Goal: Task Accomplishment & Management: Manage account settings

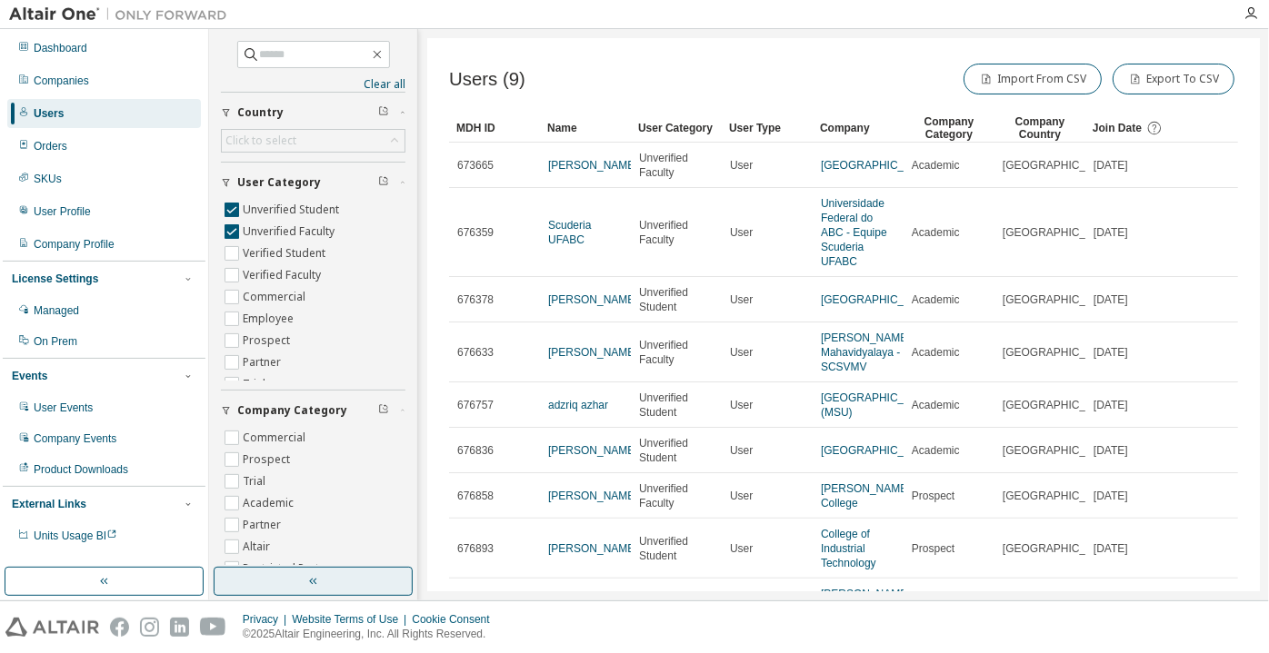
click at [317, 581] on icon "button" at bounding box center [313, 581] width 15 height 15
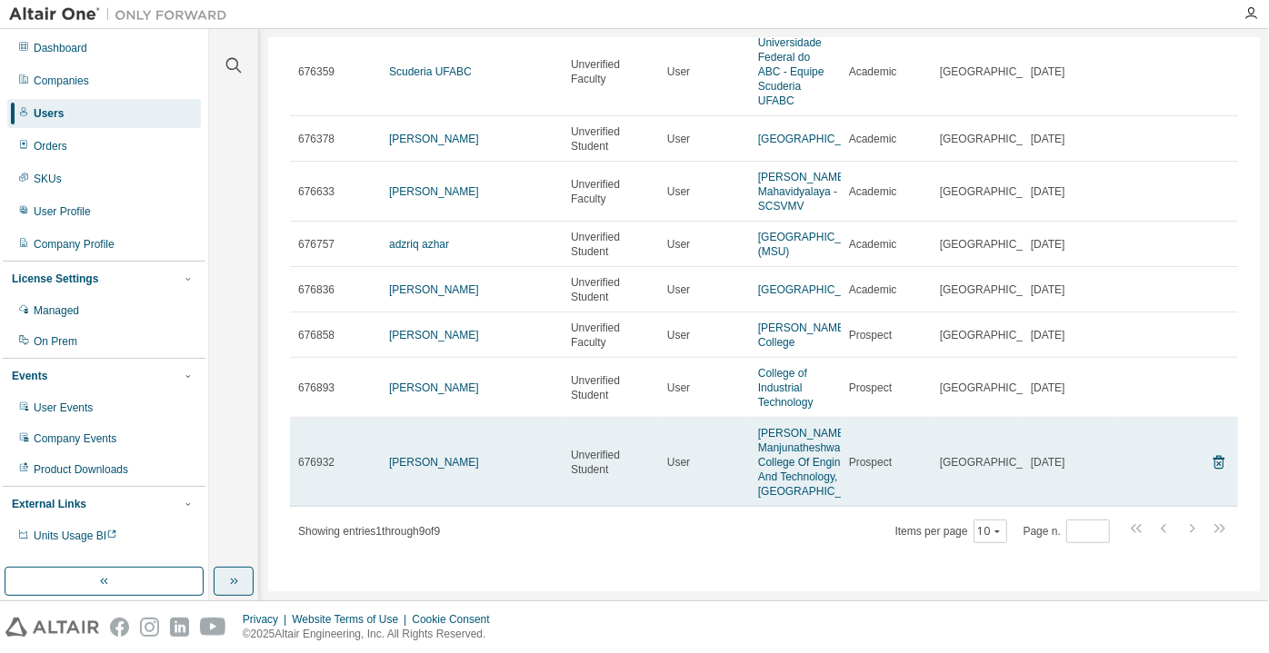
scroll to position [233, 0]
click at [420, 456] on link "[PERSON_NAME]" at bounding box center [434, 462] width 90 height 13
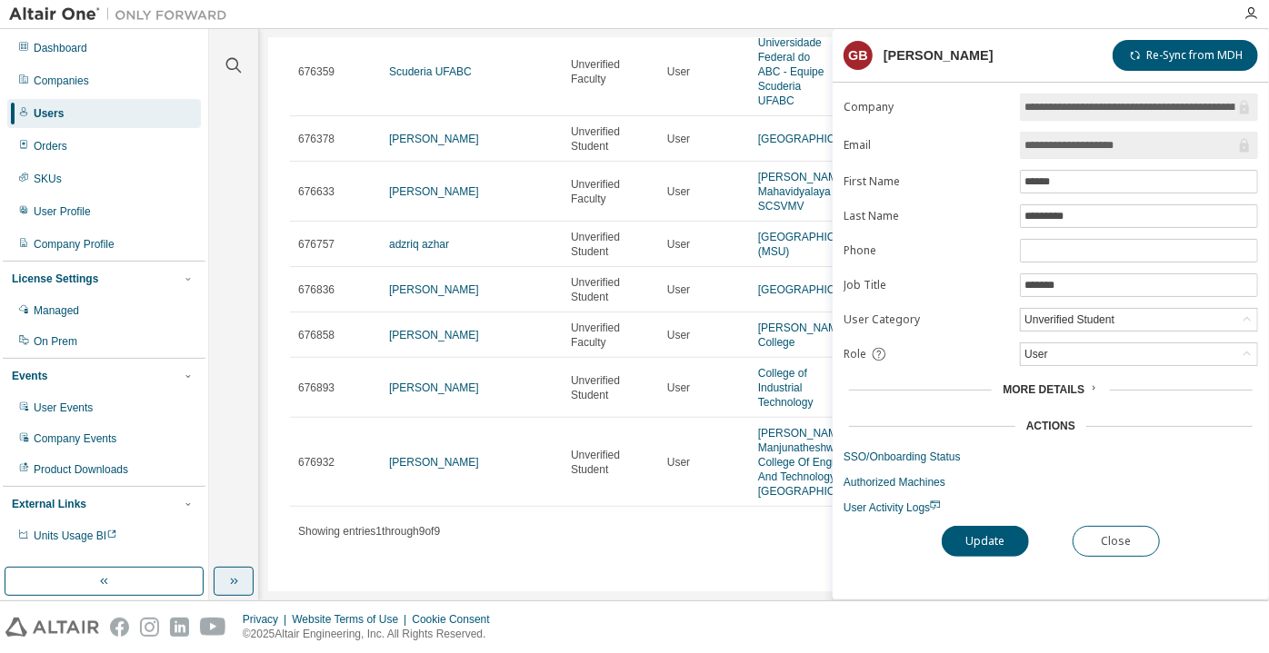
click at [829, 652] on div "Privacy Website Terms of Use Cookie Consent © 2025 Altair Engineering, Inc. All…" at bounding box center [634, 628] width 1269 height 52
click at [1107, 526] on button "Close" at bounding box center [1115, 541] width 87 height 31
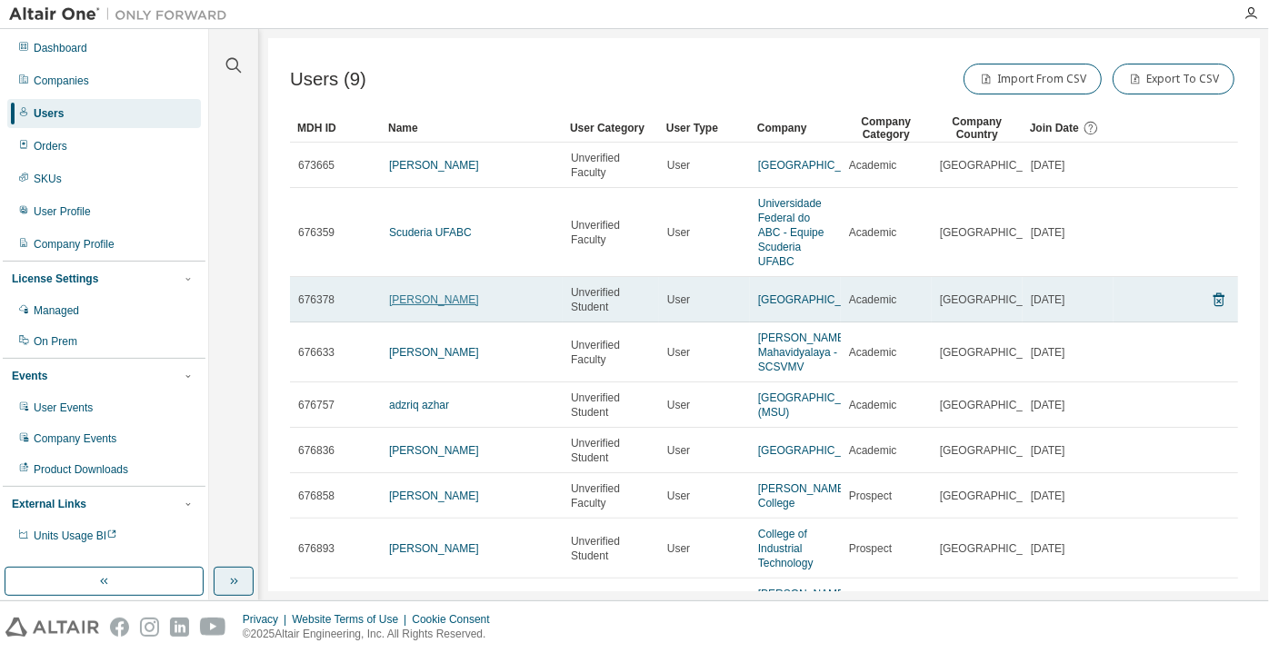
click at [456, 306] on link "[PERSON_NAME]" at bounding box center [434, 300] width 90 height 13
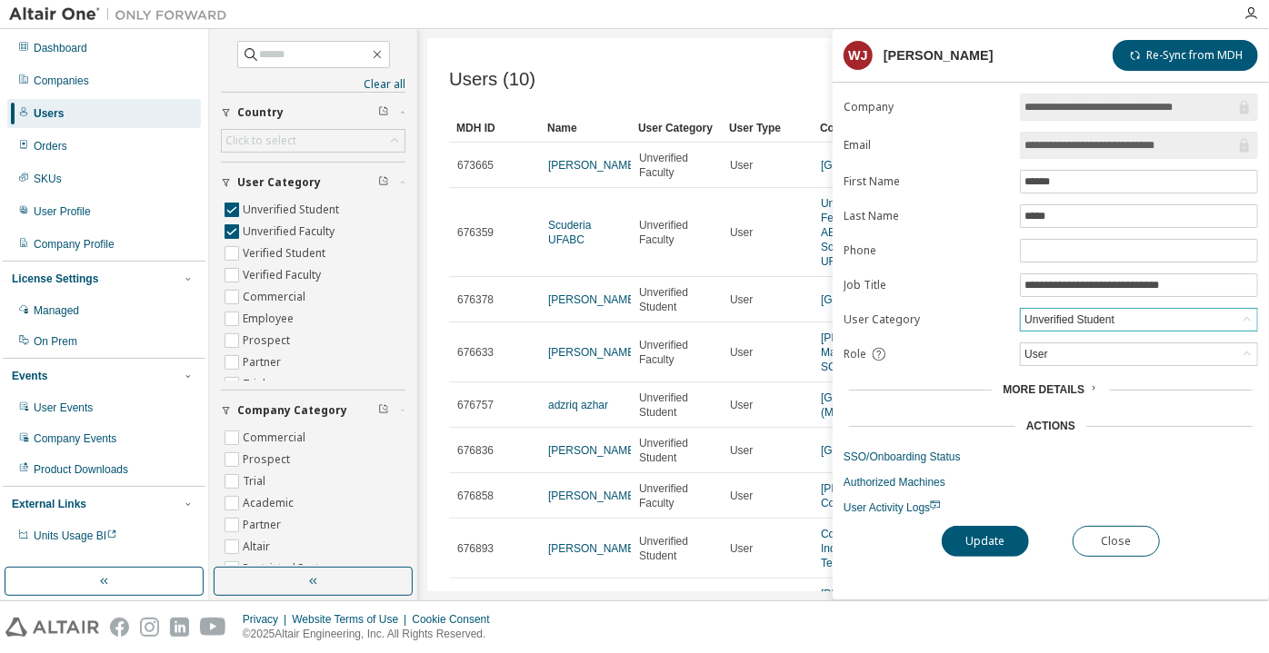
click at [1086, 315] on div "Unverified Student" at bounding box center [1068, 320] width 95 height 20
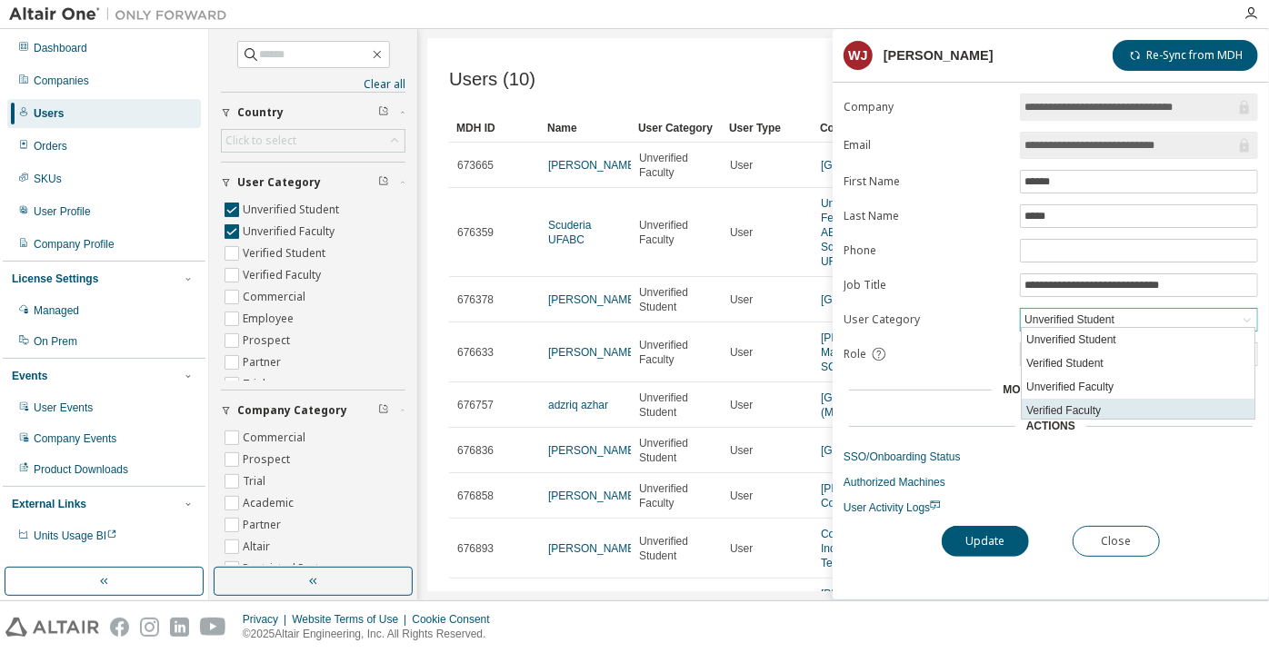
click at [1068, 410] on li "Verified Faculty" at bounding box center [1137, 411] width 233 height 24
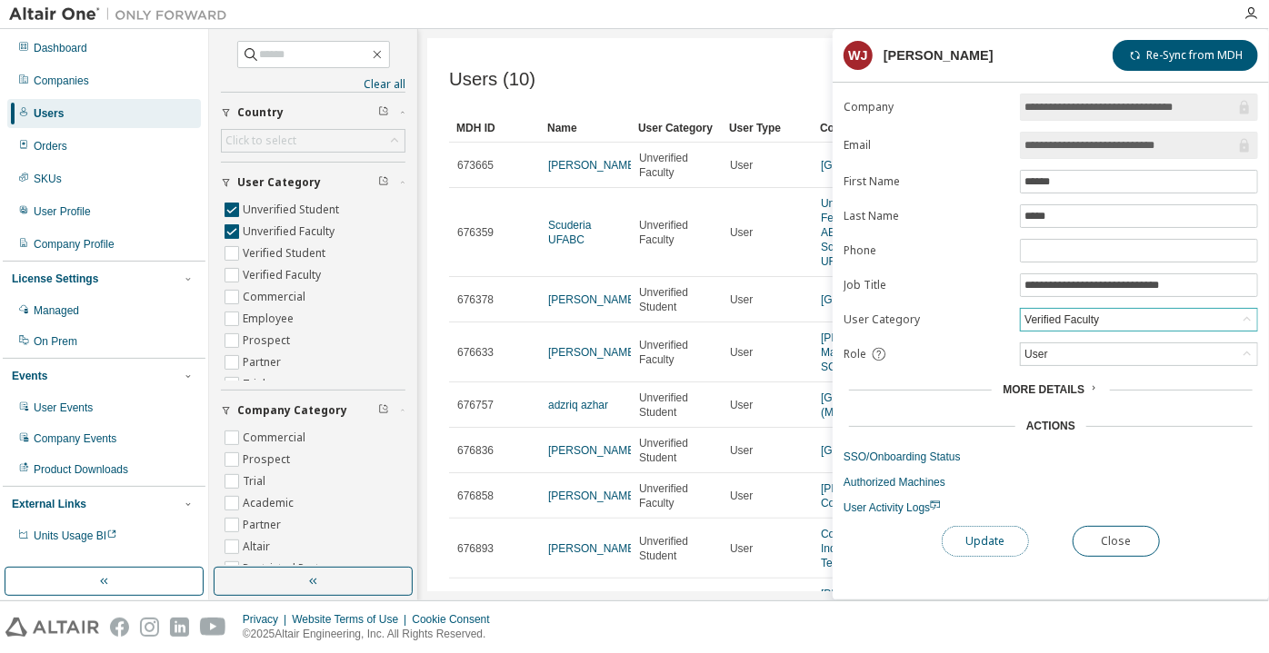
click at [989, 532] on button "Update" at bounding box center [984, 541] width 87 height 31
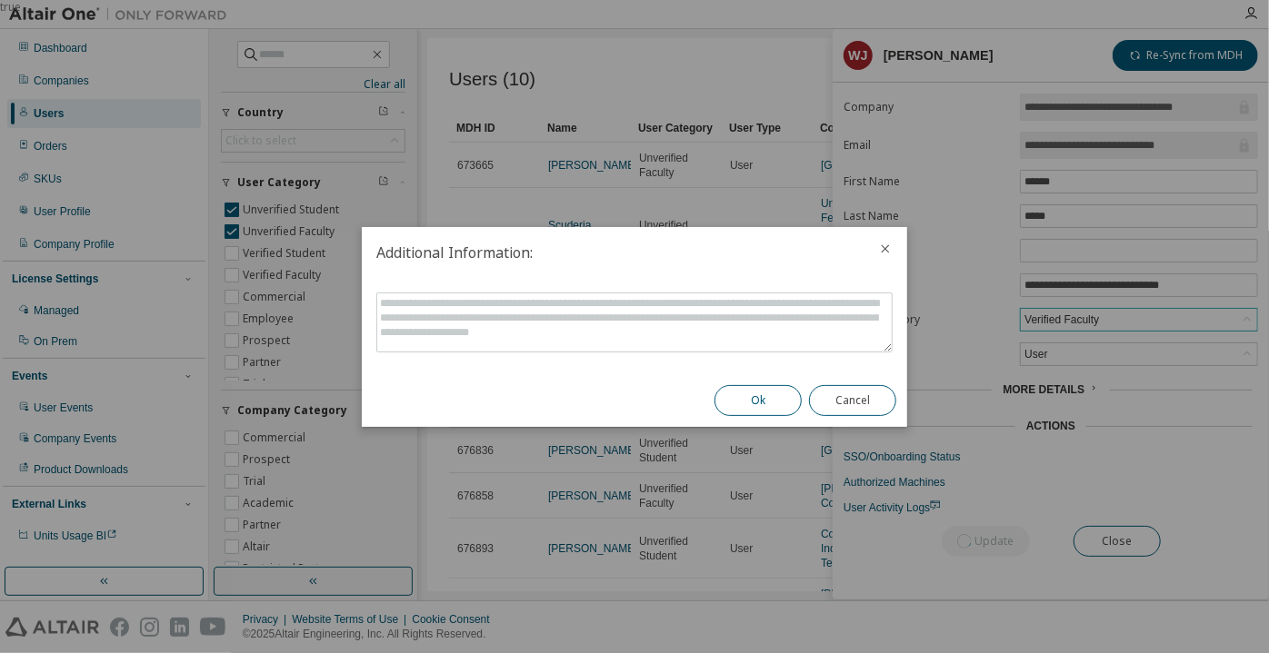
click at [769, 400] on button "Ok" at bounding box center [757, 400] width 87 height 31
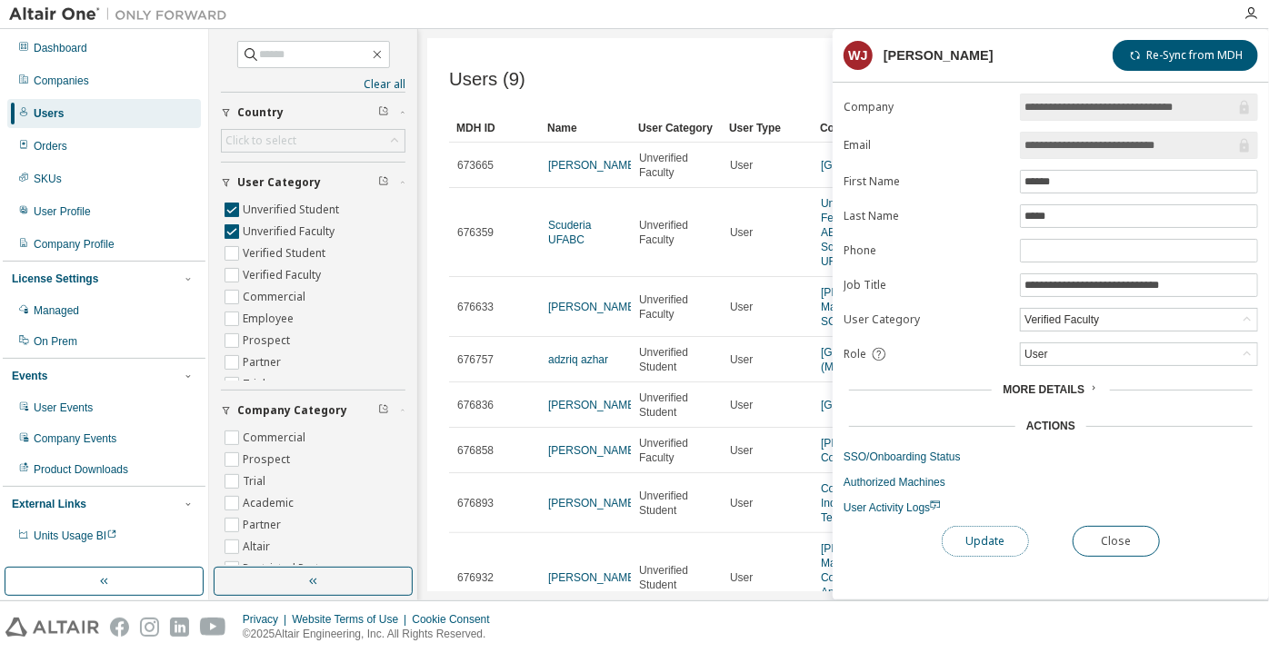
click at [1000, 545] on button "Update" at bounding box center [984, 541] width 87 height 31
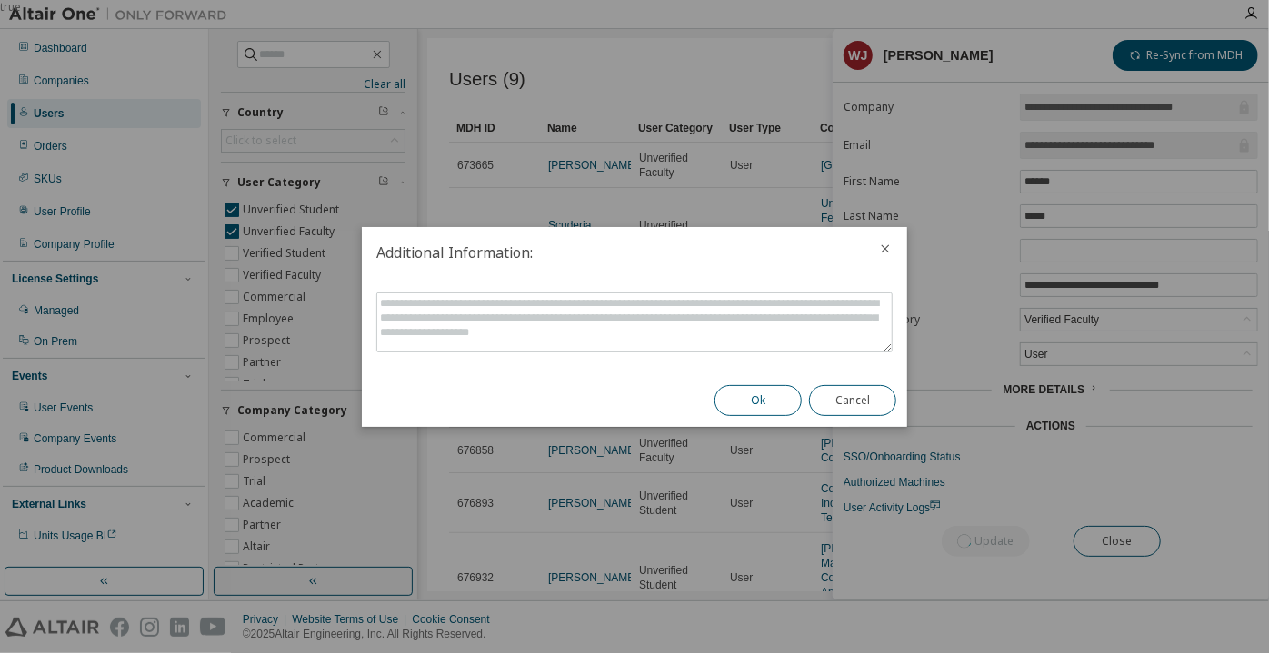
click at [782, 406] on button "Ok" at bounding box center [757, 400] width 87 height 31
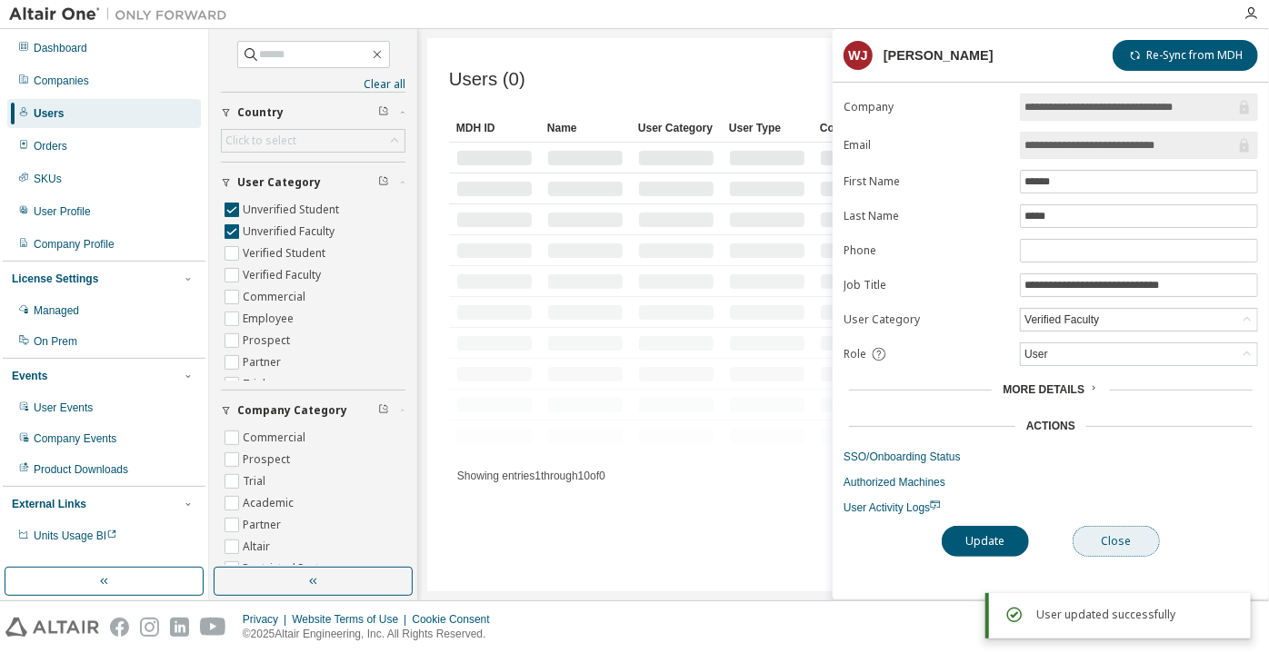
click at [1092, 526] on button "Close" at bounding box center [1115, 541] width 87 height 31
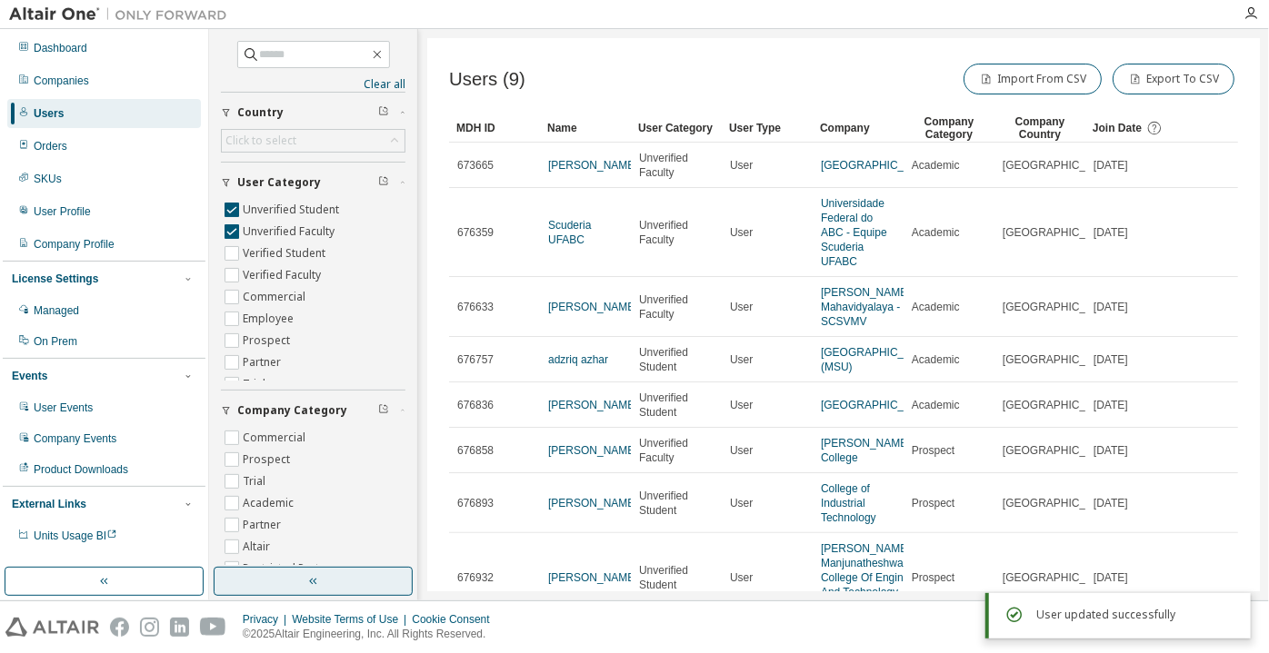
click at [350, 569] on button "button" at bounding box center [313, 581] width 199 height 29
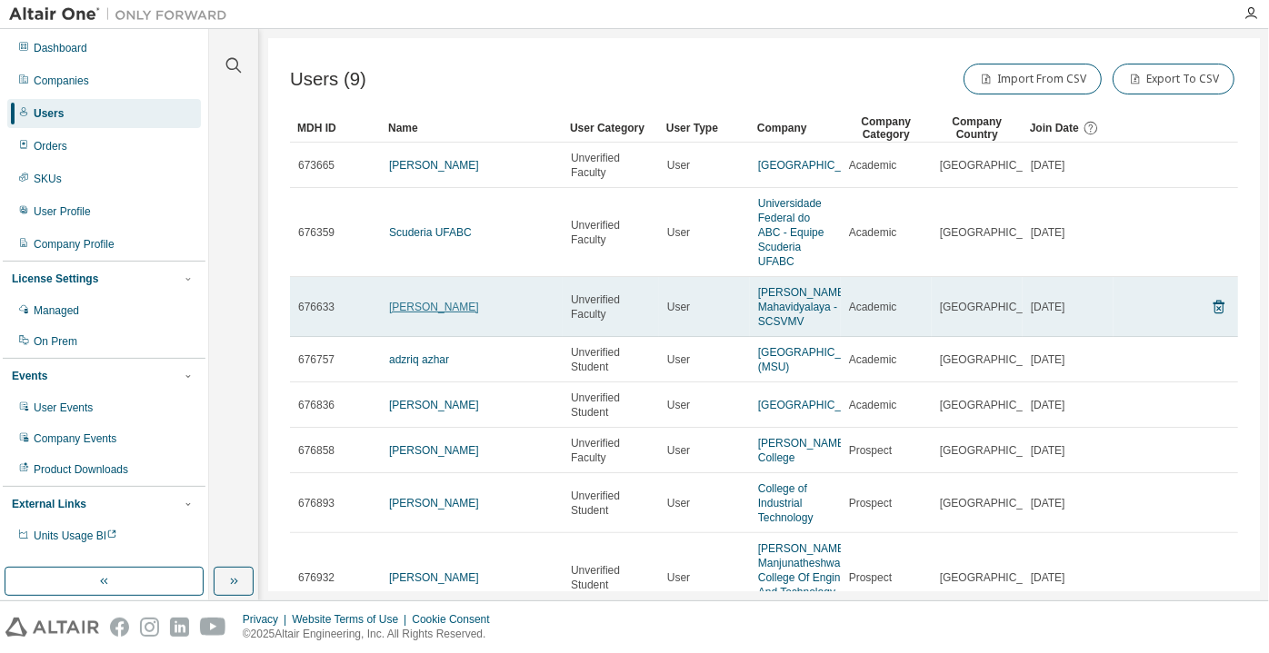
click at [451, 313] on link "Kandavel Balasundaram" at bounding box center [434, 307] width 90 height 13
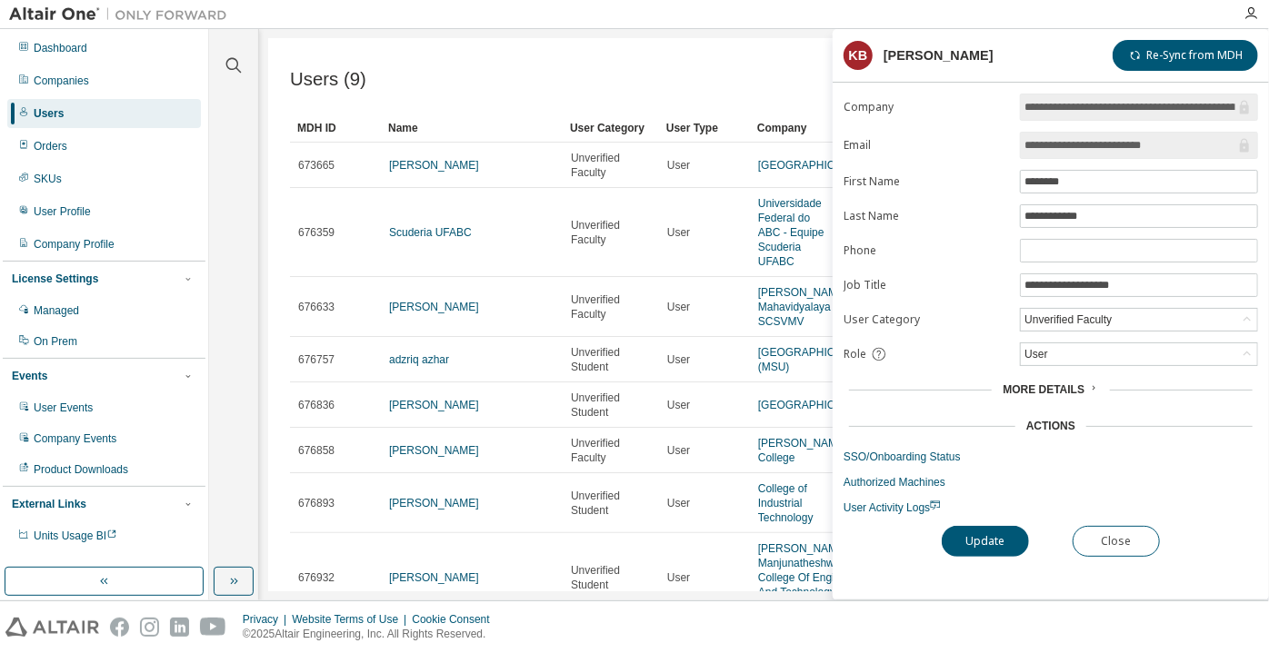
drag, startPoint x: 1172, startPoint y: 142, endPoint x: 1085, endPoint y: 149, distance: 87.5
click at [1085, 149] on input "**********" at bounding box center [1129, 145] width 211 height 18
click at [1171, 141] on input "**********" at bounding box center [1129, 145] width 211 height 18
drag, startPoint x: 1171, startPoint y: 141, endPoint x: 1085, endPoint y: 142, distance: 86.3
click at [1085, 142] on input "**********" at bounding box center [1129, 145] width 211 height 18
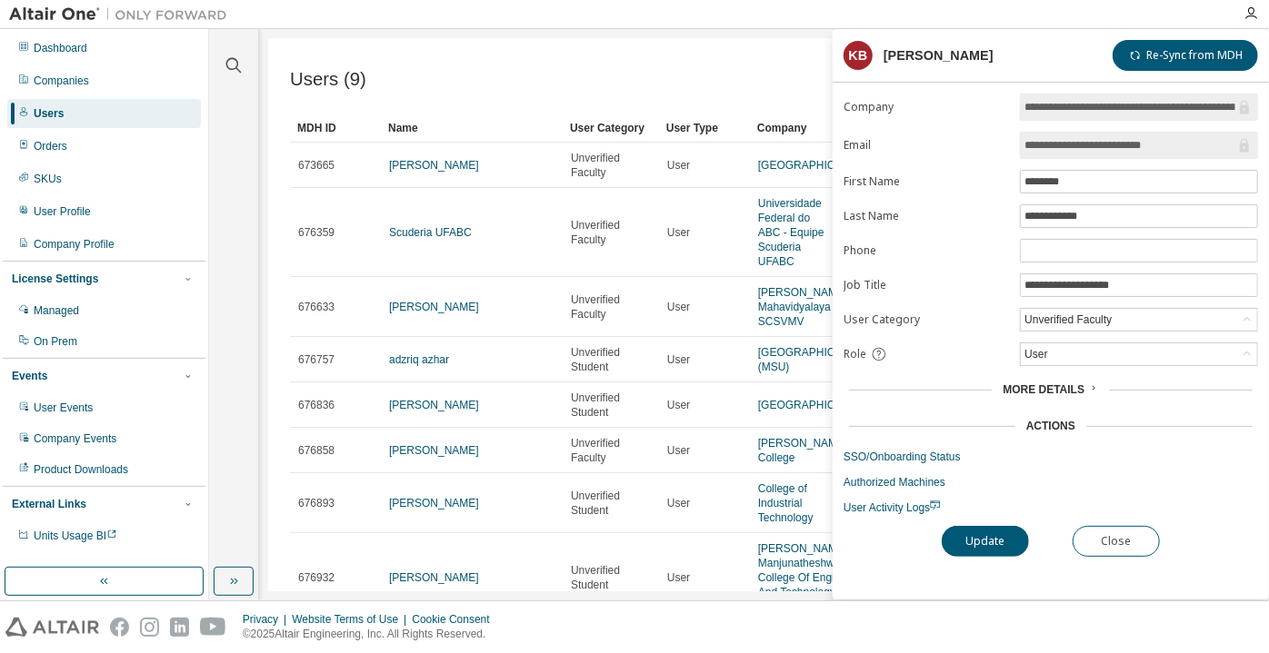
click at [1191, 144] on input "**********" at bounding box center [1129, 145] width 211 height 18
drag, startPoint x: 1191, startPoint y: 144, endPoint x: 1012, endPoint y: 149, distance: 179.1
click at [1012, 149] on form "**********" at bounding box center [1050, 305] width 414 height 422
click at [1085, 533] on button "Close" at bounding box center [1115, 541] width 87 height 31
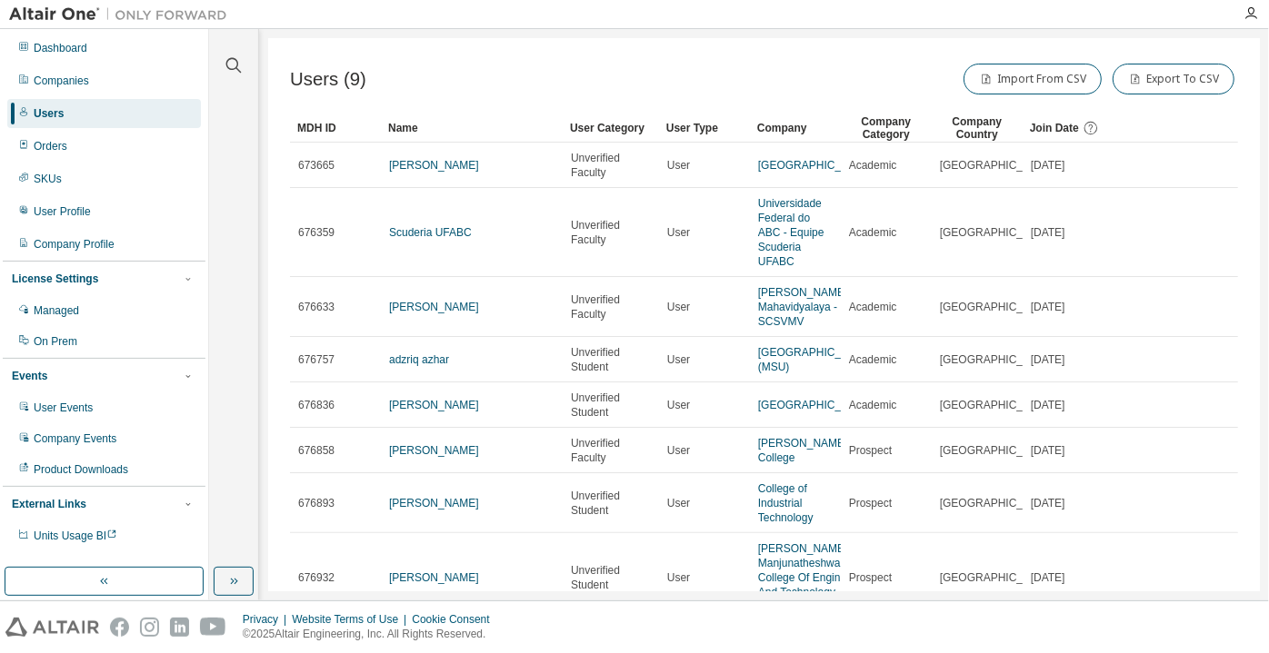
scroll to position [82, 0]
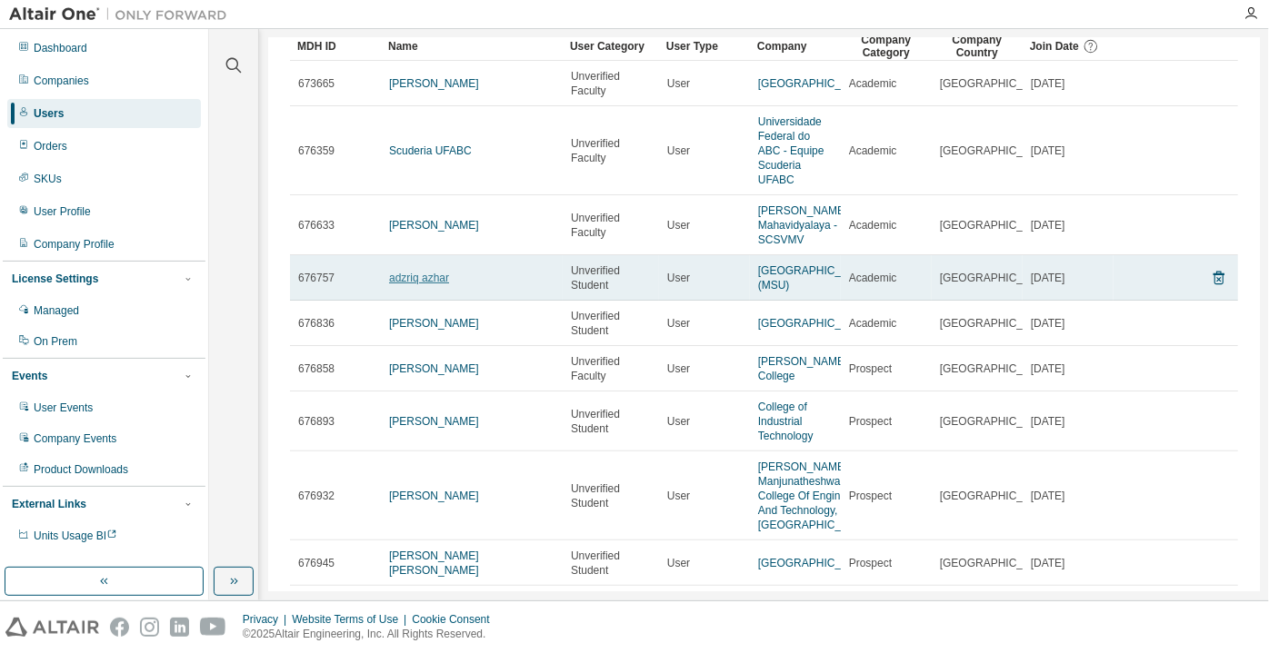
click at [434, 284] on link "adzriq azhar" at bounding box center [419, 278] width 60 height 13
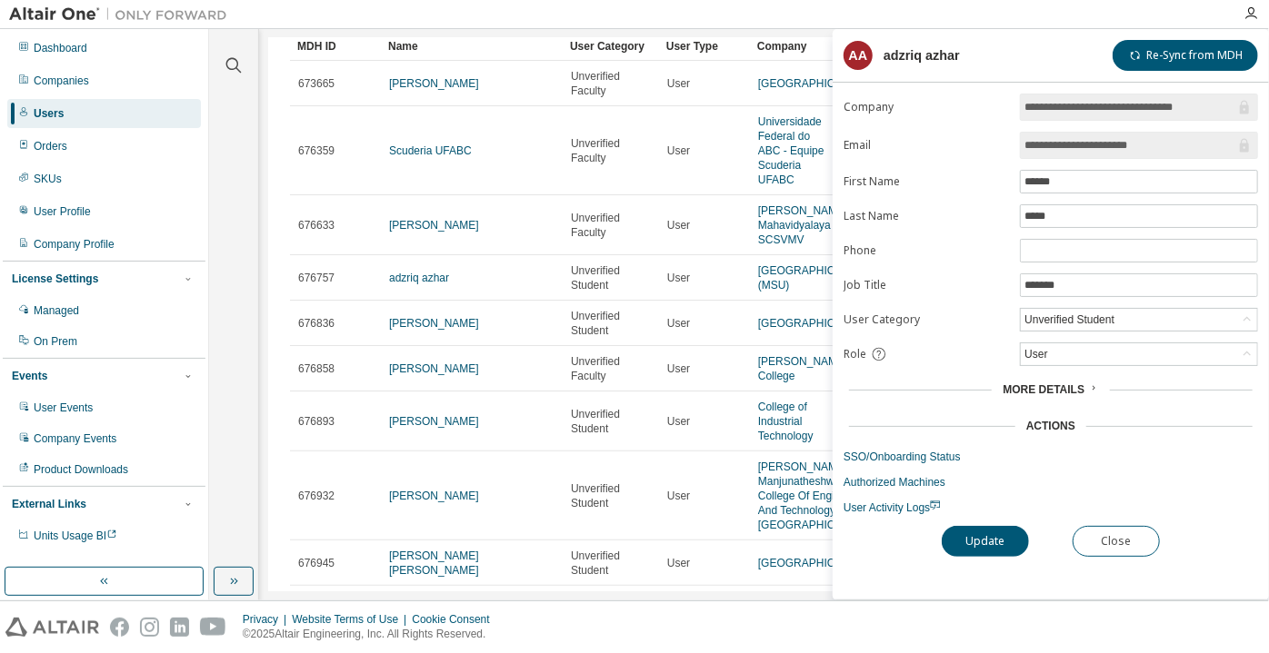
drag, startPoint x: 1199, startPoint y: 144, endPoint x: 1091, endPoint y: 155, distance: 108.8
click at [1091, 155] on span "**********" at bounding box center [1139, 145] width 238 height 27
click at [1117, 541] on button "Close" at bounding box center [1115, 541] width 87 height 31
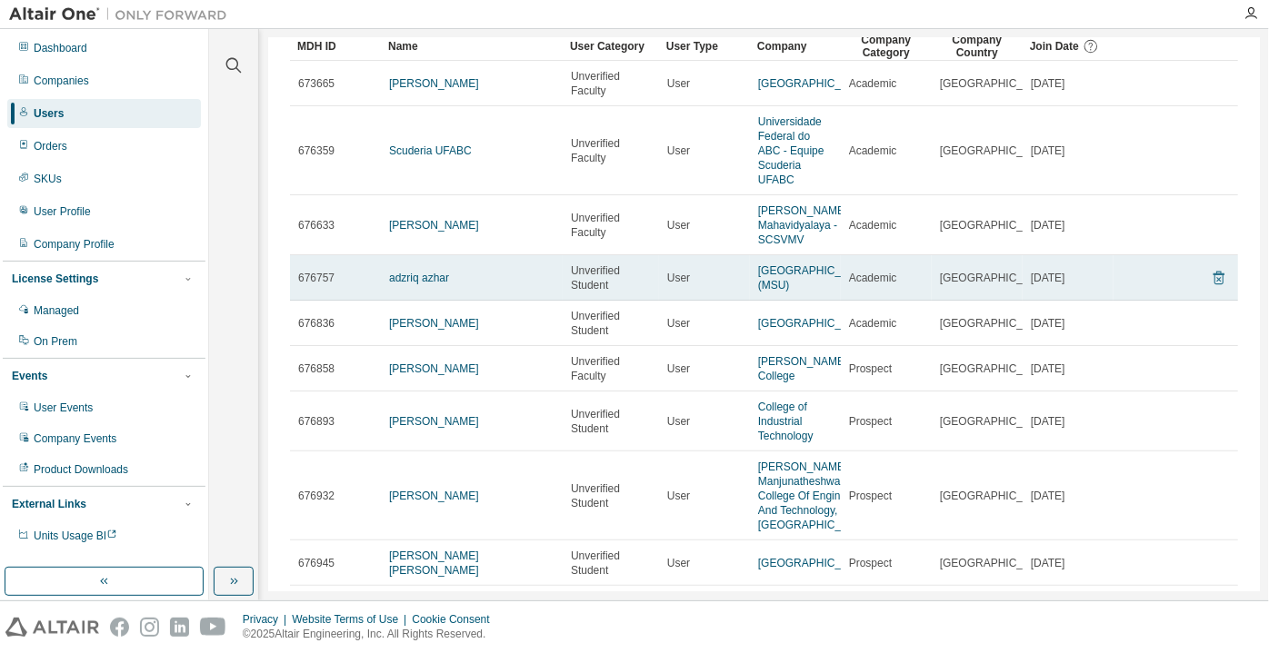
click at [1213, 285] on icon at bounding box center [1218, 279] width 11 height 14
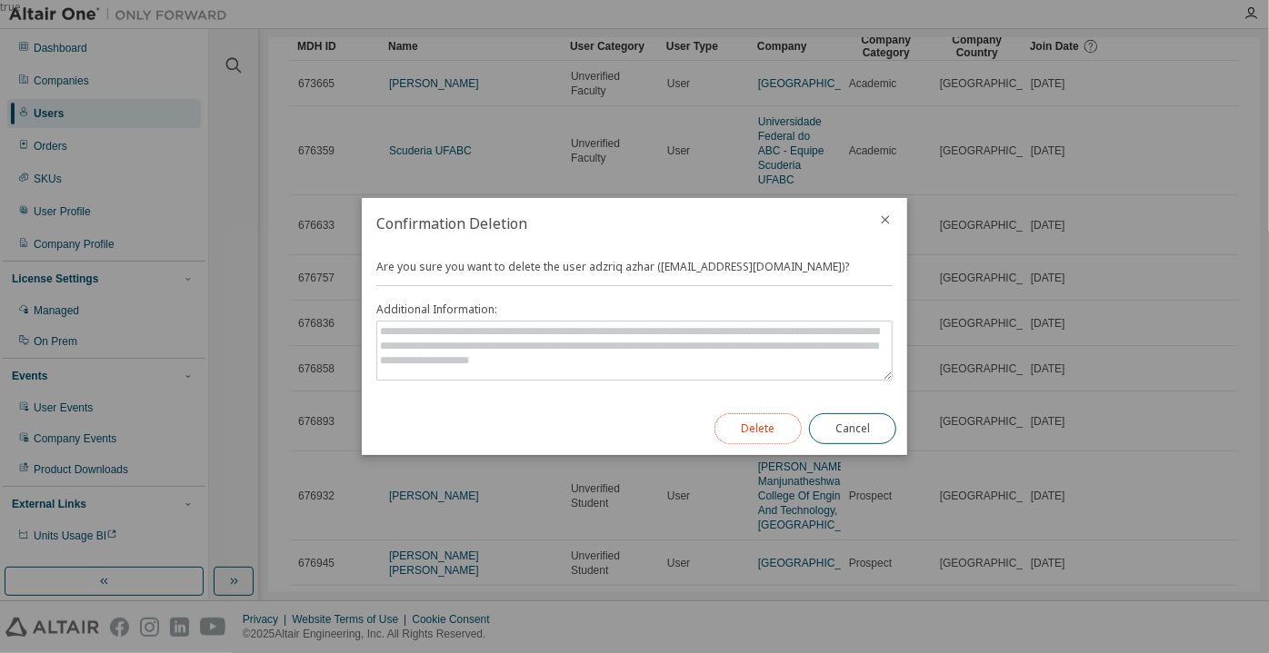
click at [781, 437] on button "Delete" at bounding box center [757, 428] width 87 height 31
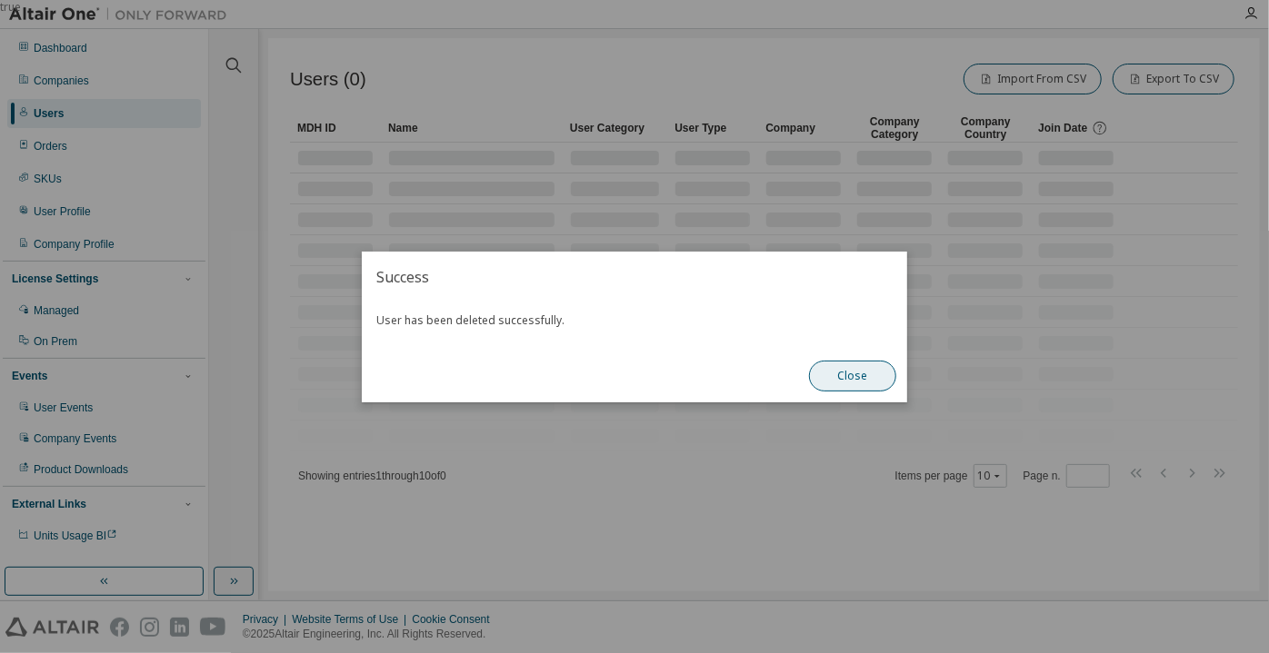
click at [841, 374] on button "Close" at bounding box center [852, 376] width 87 height 31
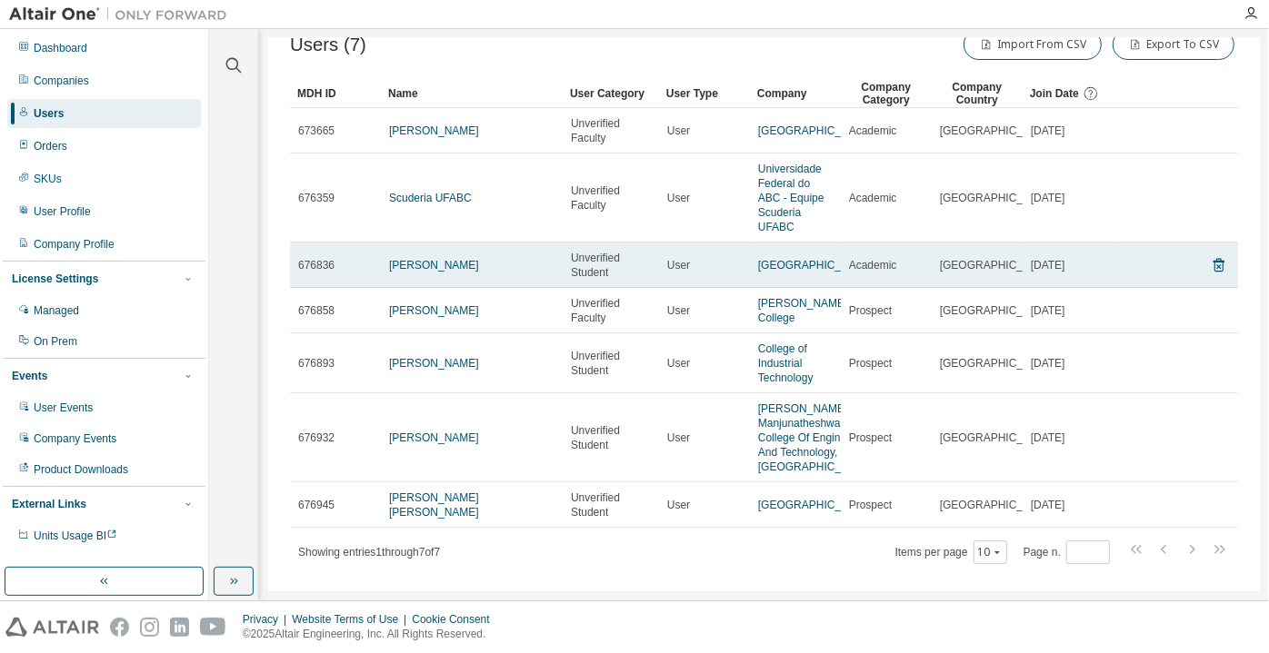
scroll to position [68, 0]
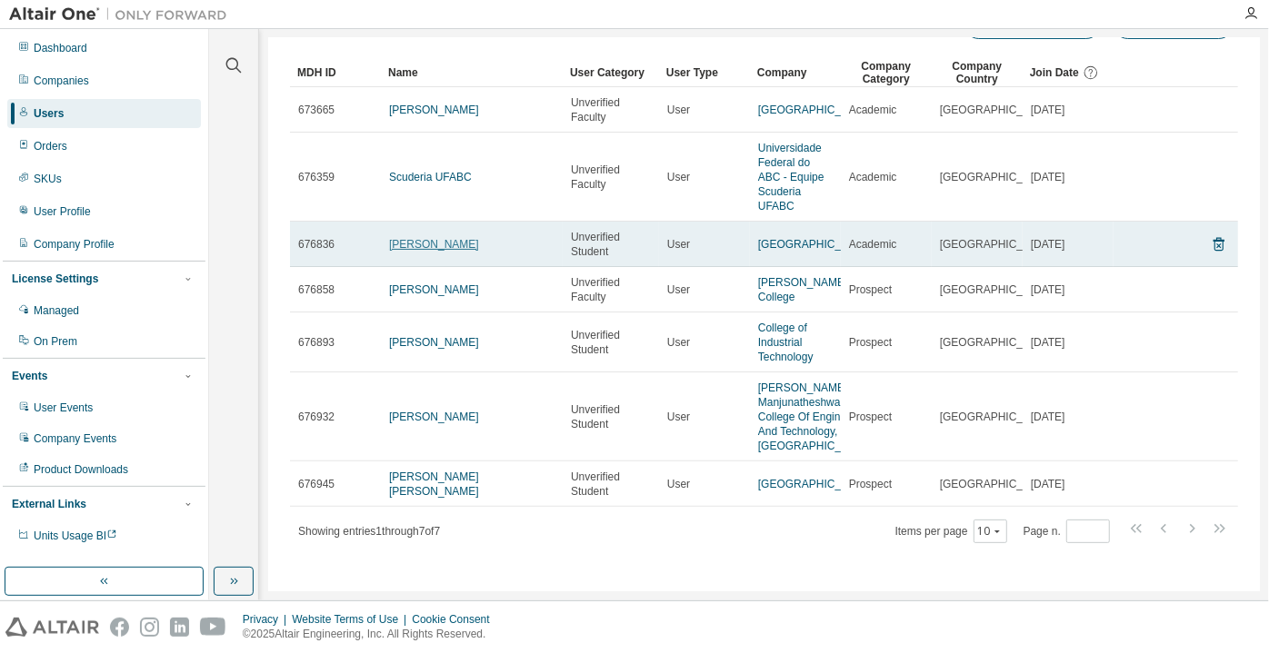
click at [438, 243] on link "Guljar Hussain" at bounding box center [434, 244] width 90 height 13
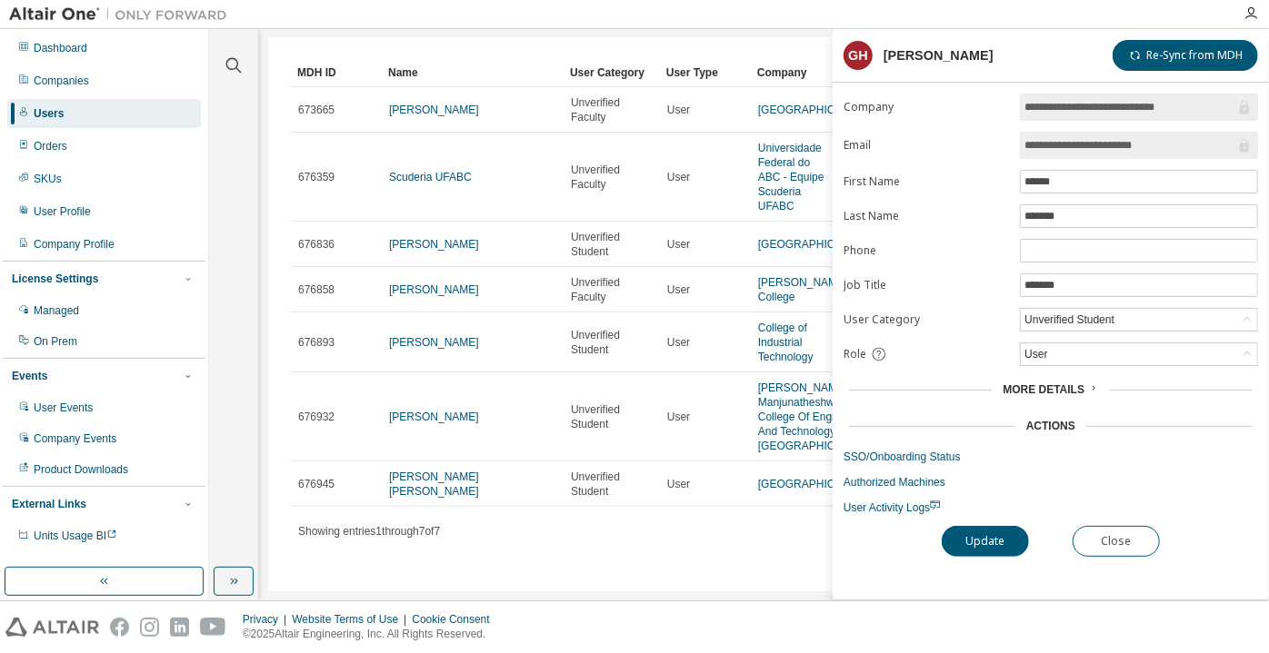
drag, startPoint x: 1149, startPoint y: 147, endPoint x: 1107, endPoint y: 145, distance: 41.8
click at [1107, 145] on input "**********" at bounding box center [1129, 145] width 211 height 18
click at [1056, 144] on input "**********" at bounding box center [1129, 145] width 211 height 18
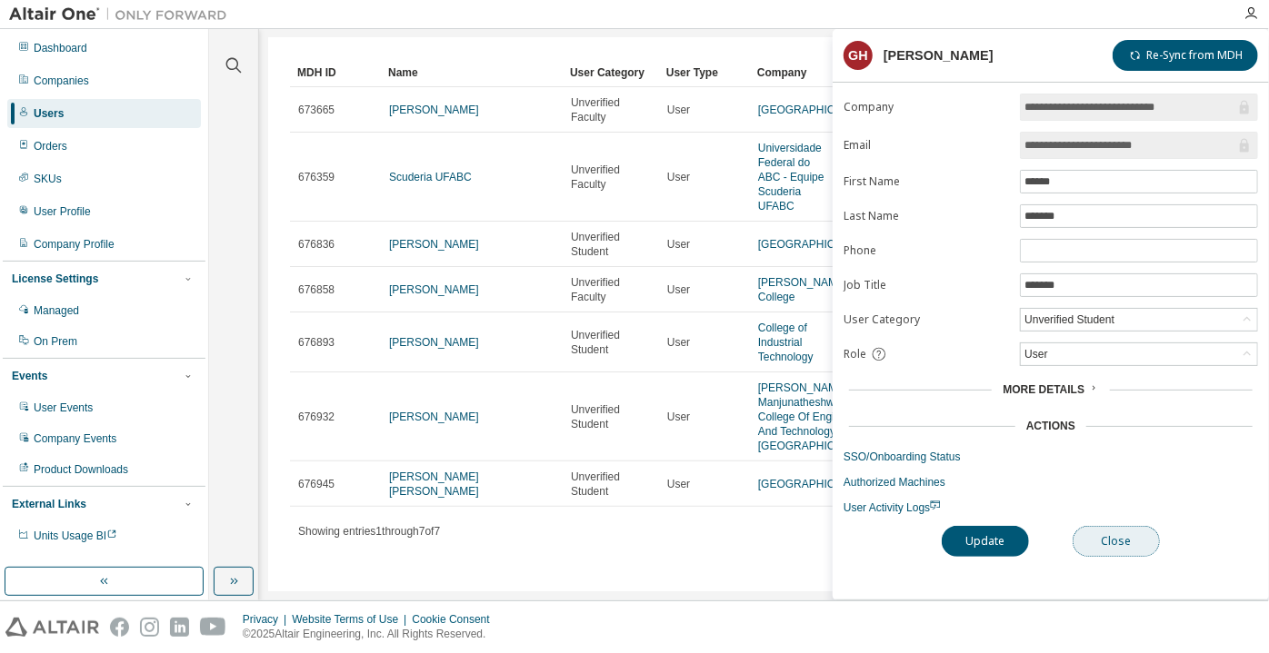
click at [1095, 540] on button "Close" at bounding box center [1115, 541] width 87 height 31
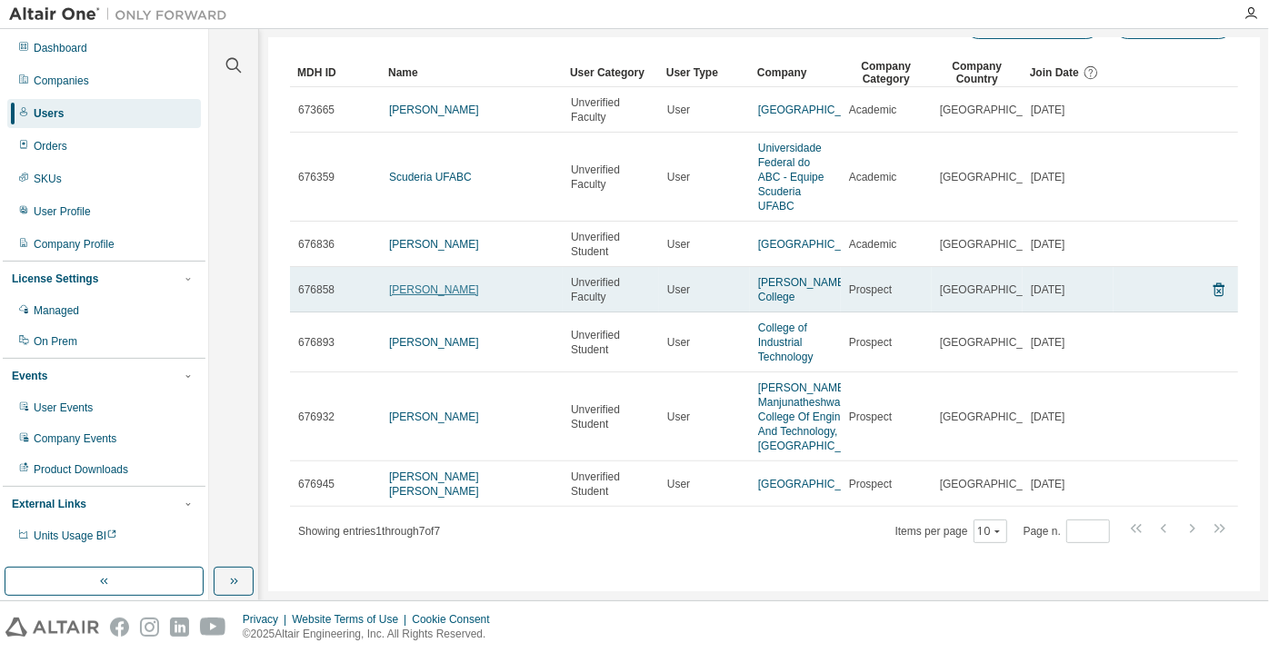
click at [419, 284] on link "James Brand" at bounding box center [434, 290] width 90 height 13
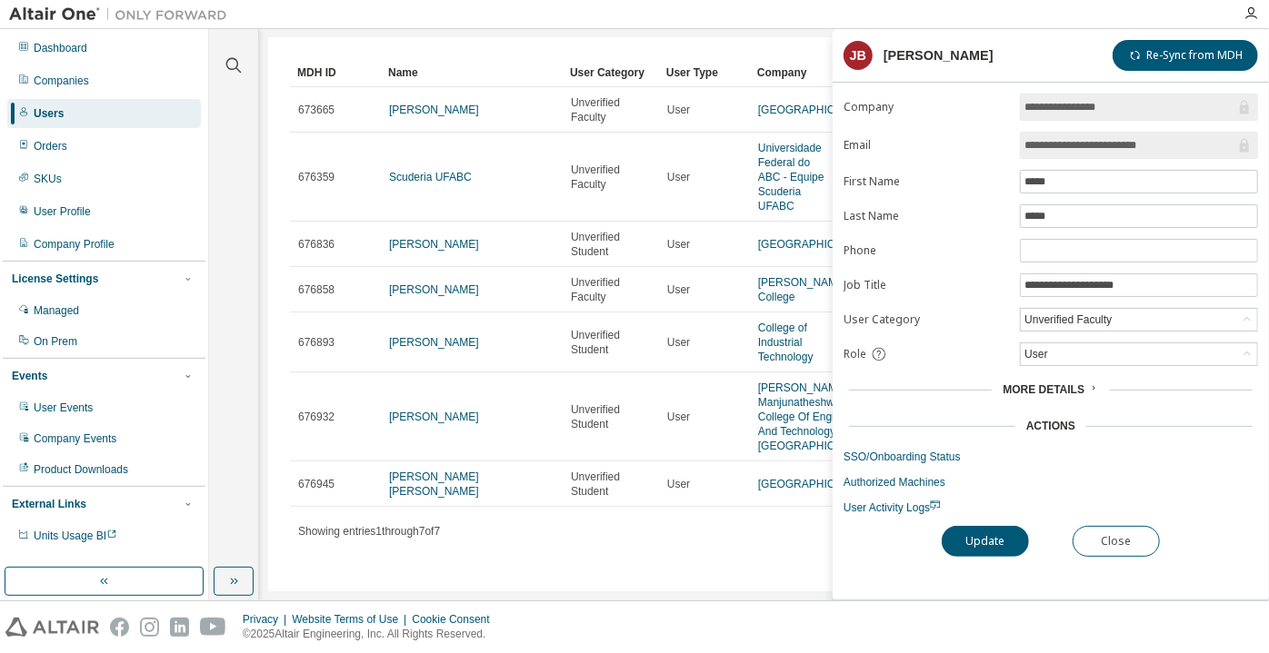
drag, startPoint x: 1176, startPoint y: 148, endPoint x: 1068, endPoint y: 150, distance: 108.1
click at [1068, 150] on input "**********" at bounding box center [1129, 145] width 211 height 18
click at [1092, 545] on button "Close" at bounding box center [1115, 541] width 87 height 31
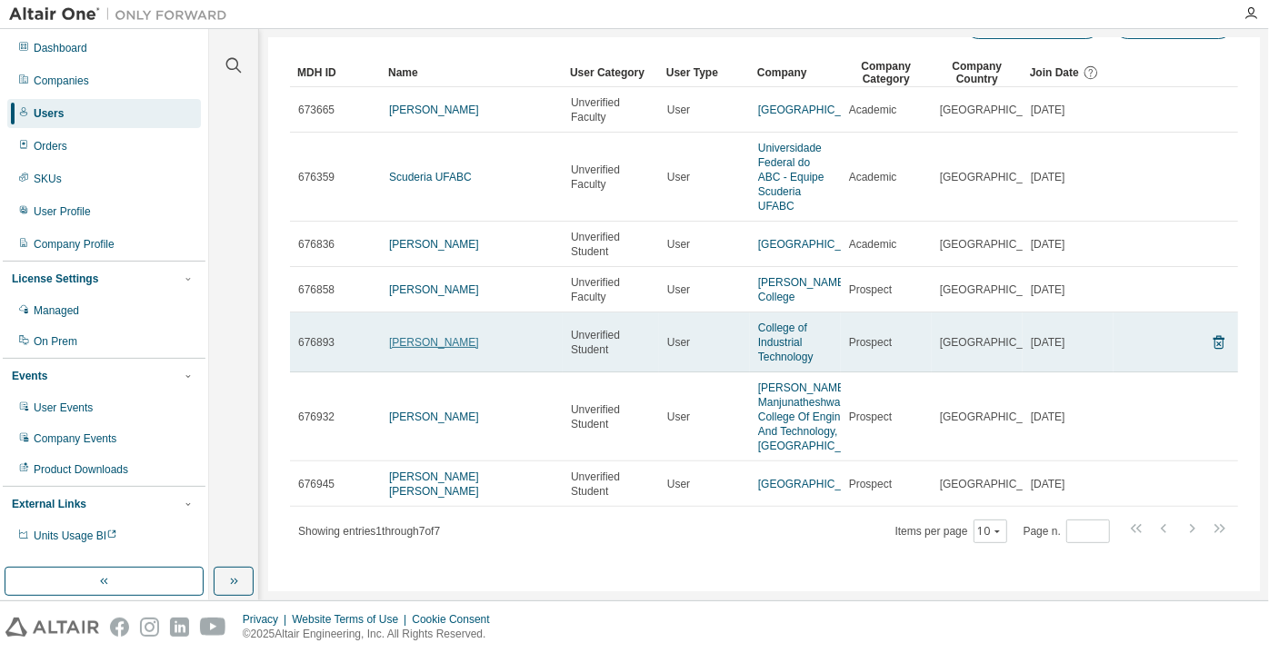
click at [459, 348] on link "[PERSON_NAME]" at bounding box center [434, 342] width 90 height 13
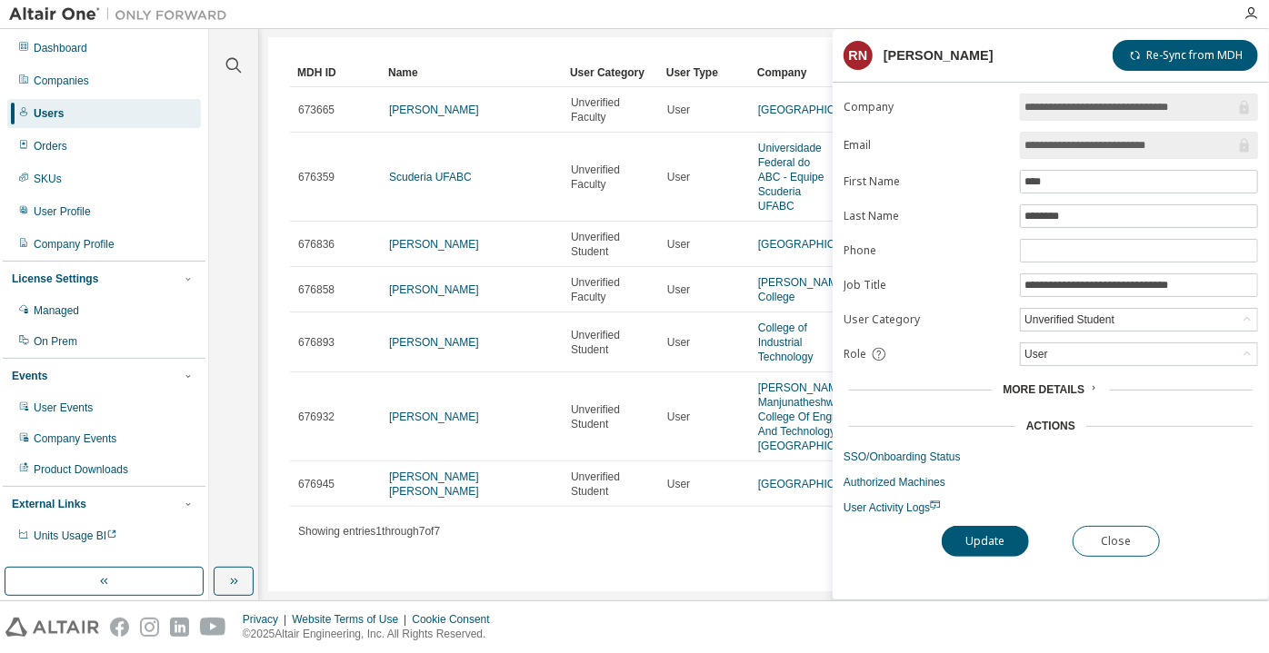
drag, startPoint x: 1176, startPoint y: 151, endPoint x: 1075, endPoint y: 143, distance: 101.2
click at [1075, 143] on input "**********" at bounding box center [1129, 145] width 211 height 18
click at [1107, 529] on button "Close" at bounding box center [1115, 541] width 87 height 31
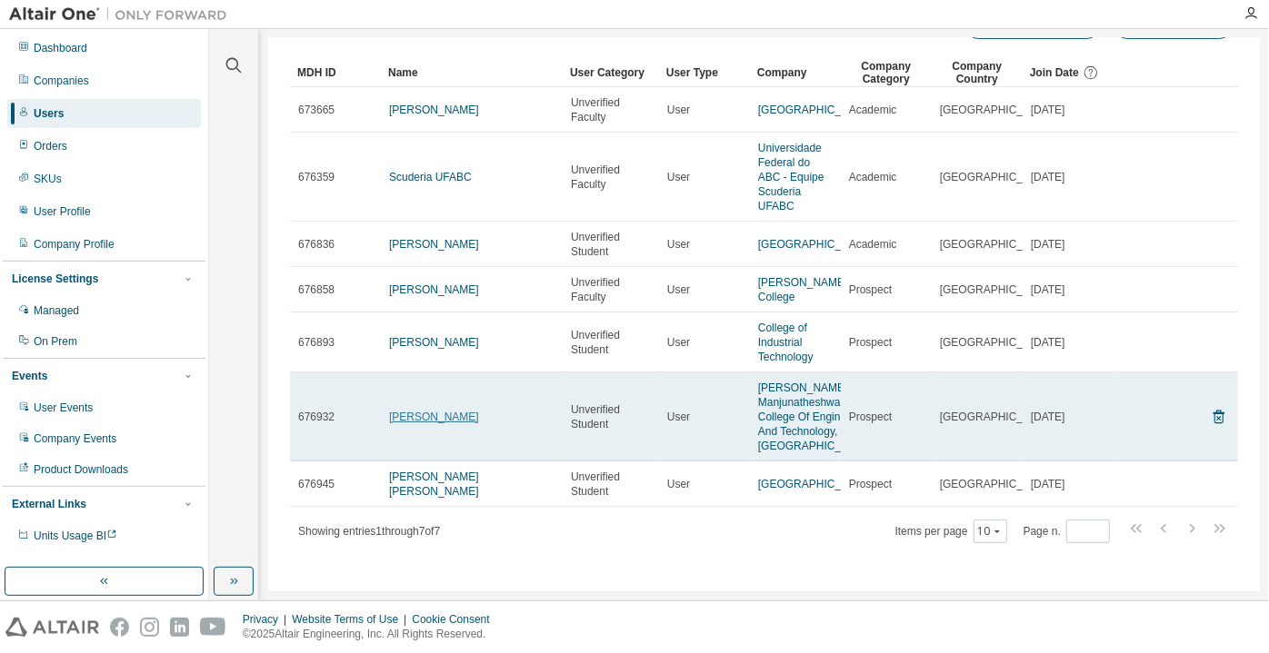
click at [413, 411] on link "GOUTAM Bagalkoti" at bounding box center [434, 417] width 90 height 13
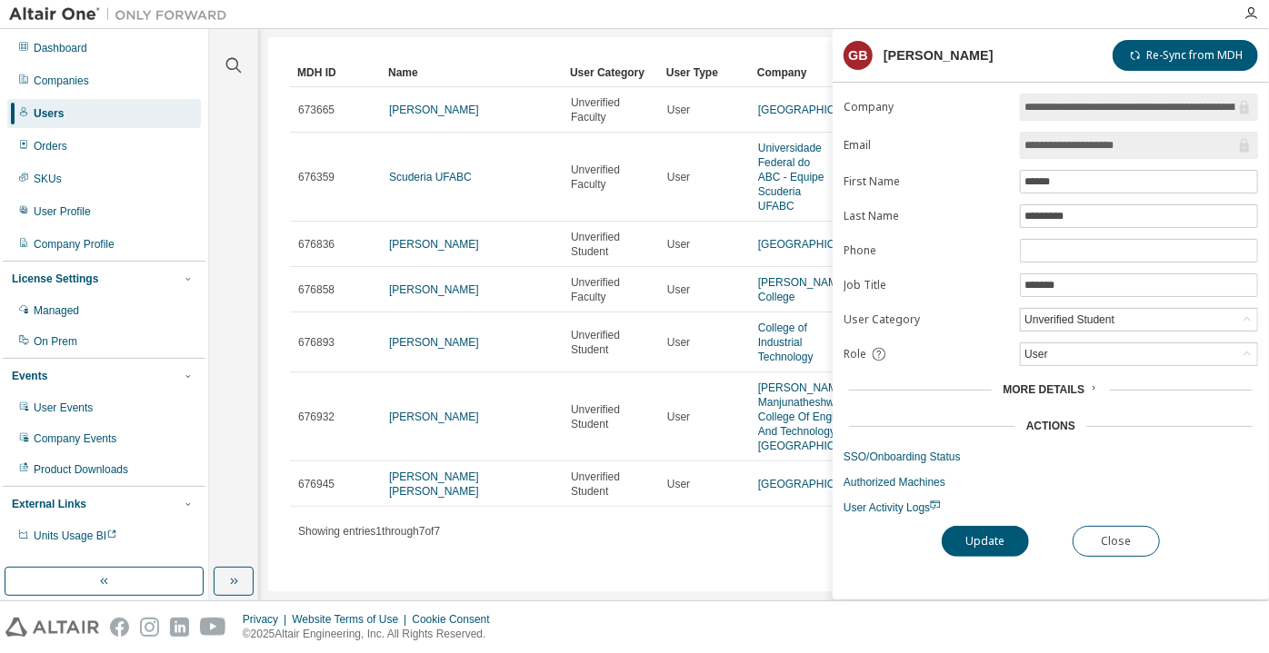
drag, startPoint x: 1169, startPoint y: 150, endPoint x: 1075, endPoint y: 134, distance: 94.9
click at [1075, 136] on input "**********" at bounding box center [1129, 145] width 211 height 18
click at [1134, 534] on button "Close" at bounding box center [1115, 541] width 87 height 31
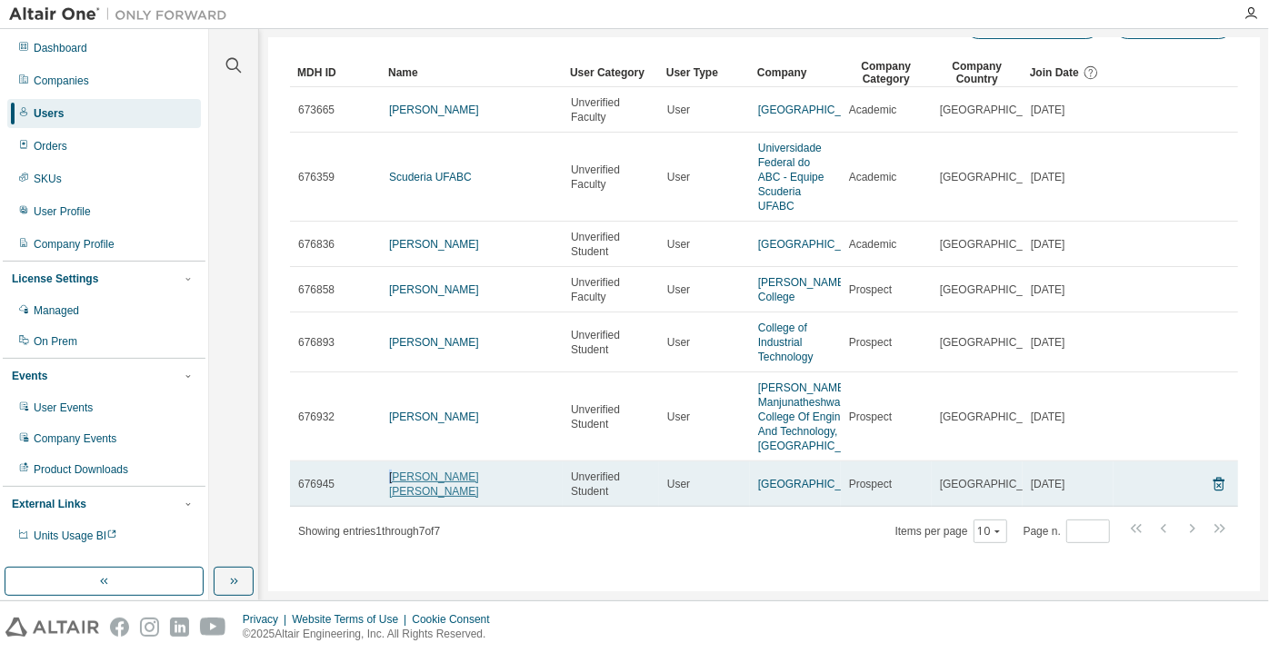
click at [393, 479] on link "Mohammed Afnan Ahmed" at bounding box center [434, 484] width 90 height 27
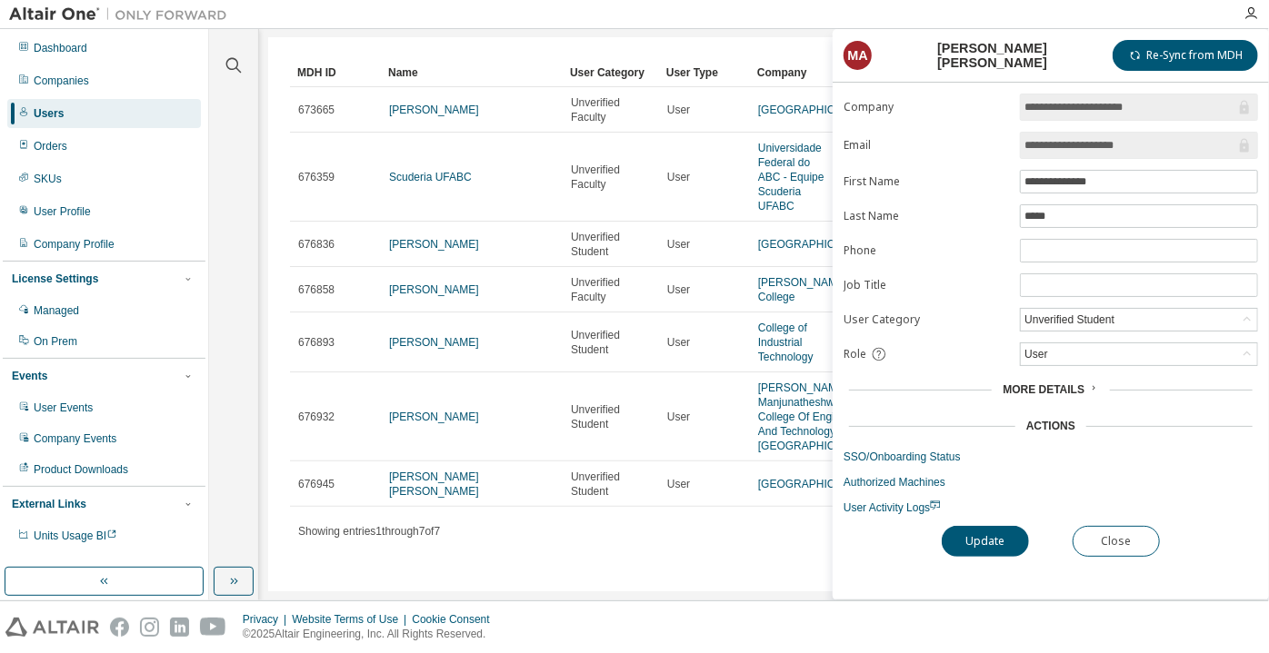
drag, startPoint x: 1160, startPoint y: 143, endPoint x: 1090, endPoint y: 147, distance: 70.1
click at [1090, 147] on input "**********" at bounding box center [1129, 145] width 211 height 18
click at [1118, 542] on button "Close" at bounding box center [1115, 541] width 87 height 31
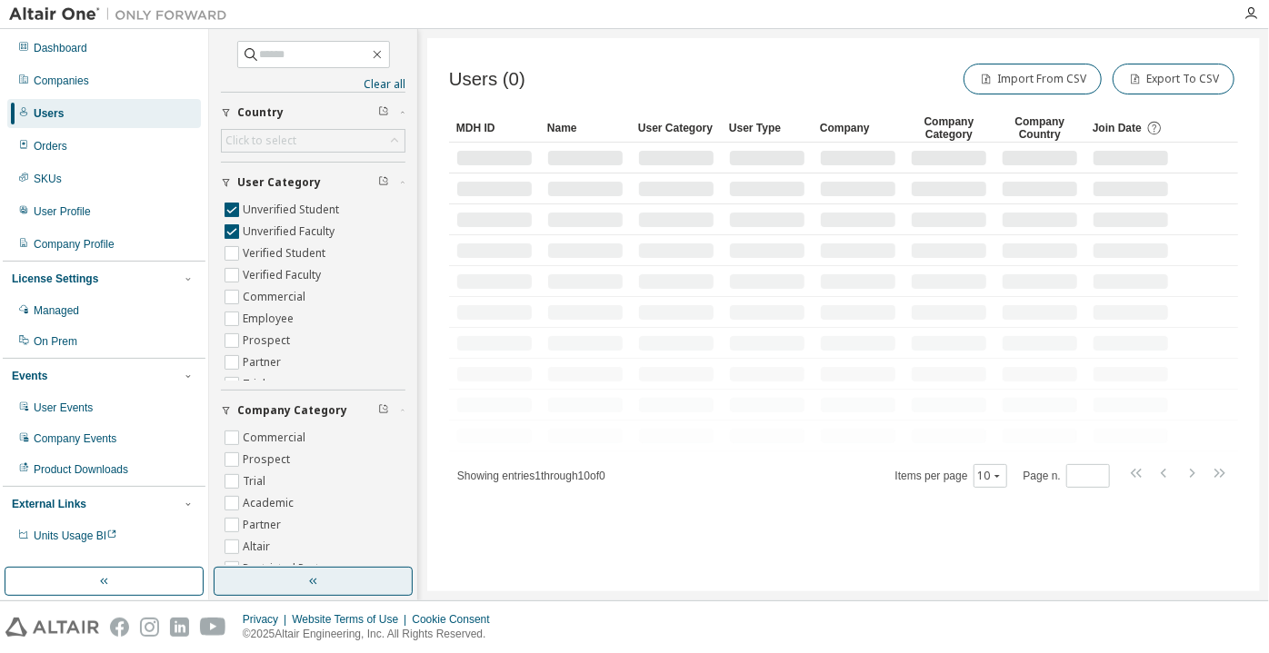
click at [328, 578] on button "button" at bounding box center [313, 581] width 199 height 29
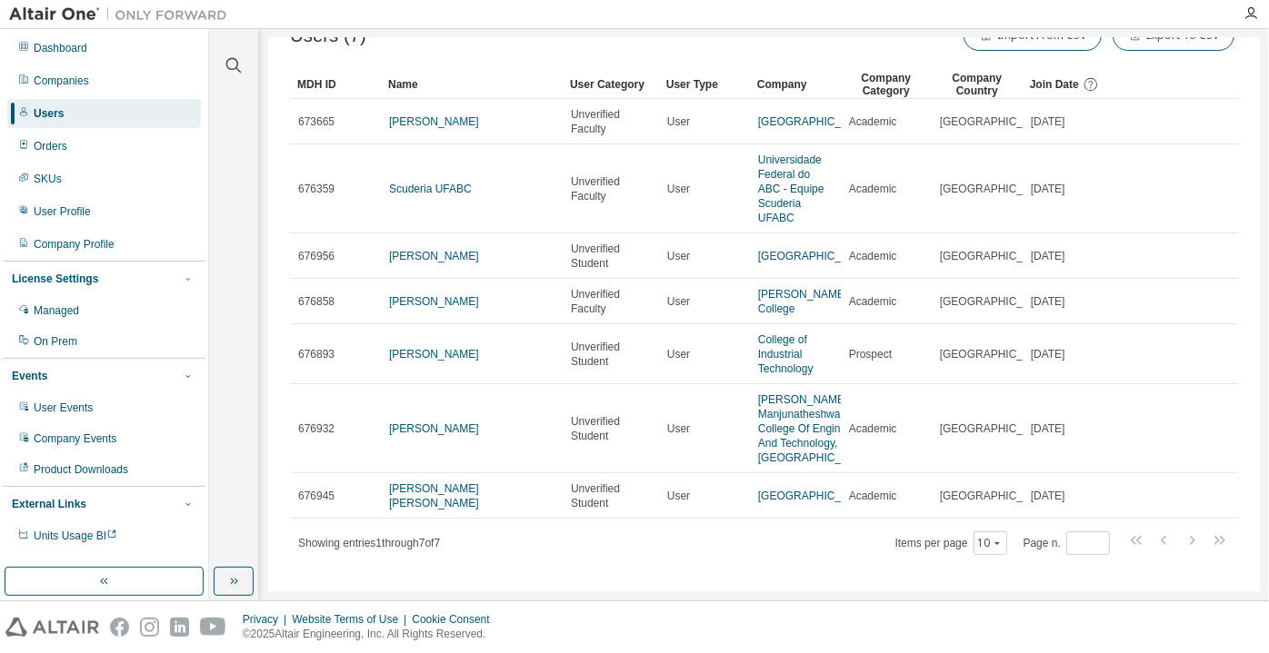
scroll to position [68, 0]
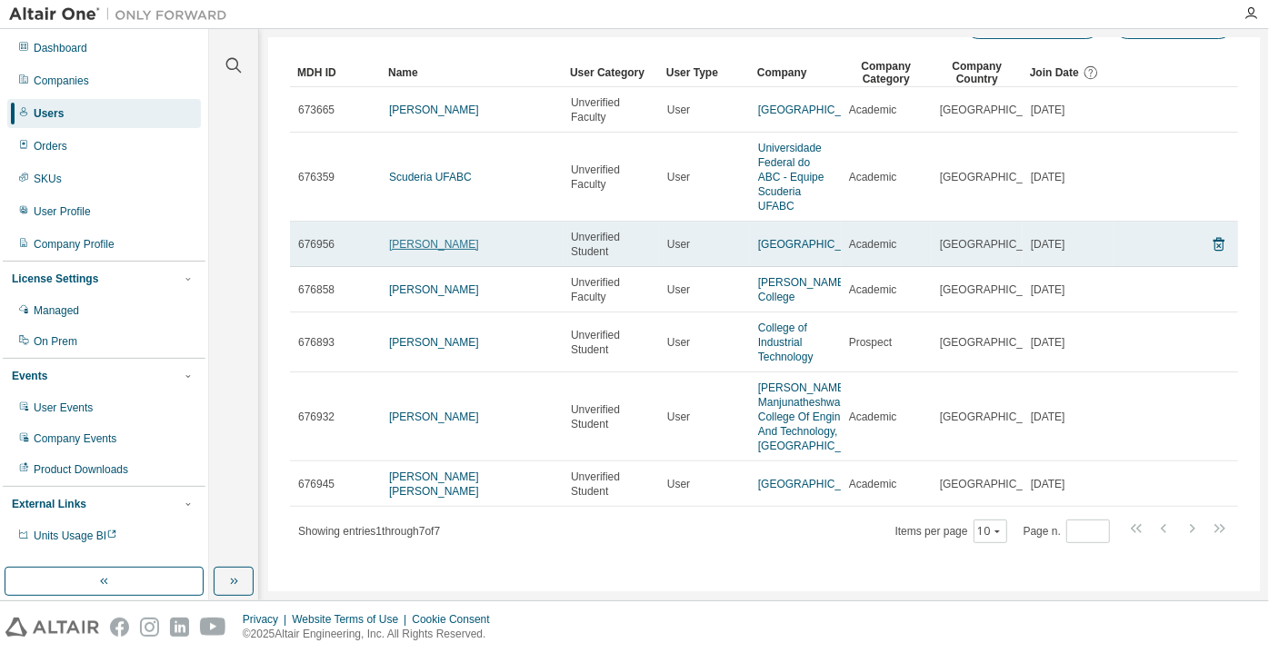
click at [400, 238] on link "Guljar Hussain" at bounding box center [434, 244] width 90 height 13
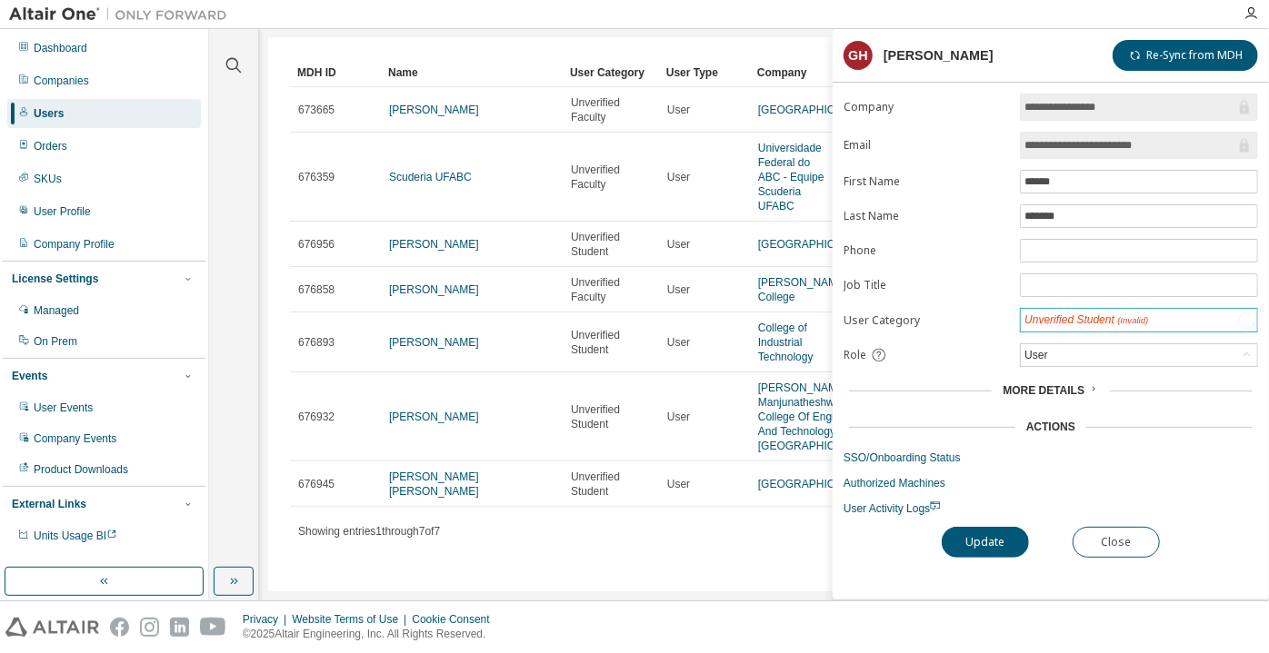
click at [1062, 314] on div "Unverified Student (Invalid)" at bounding box center [1086, 320] width 124 height 15
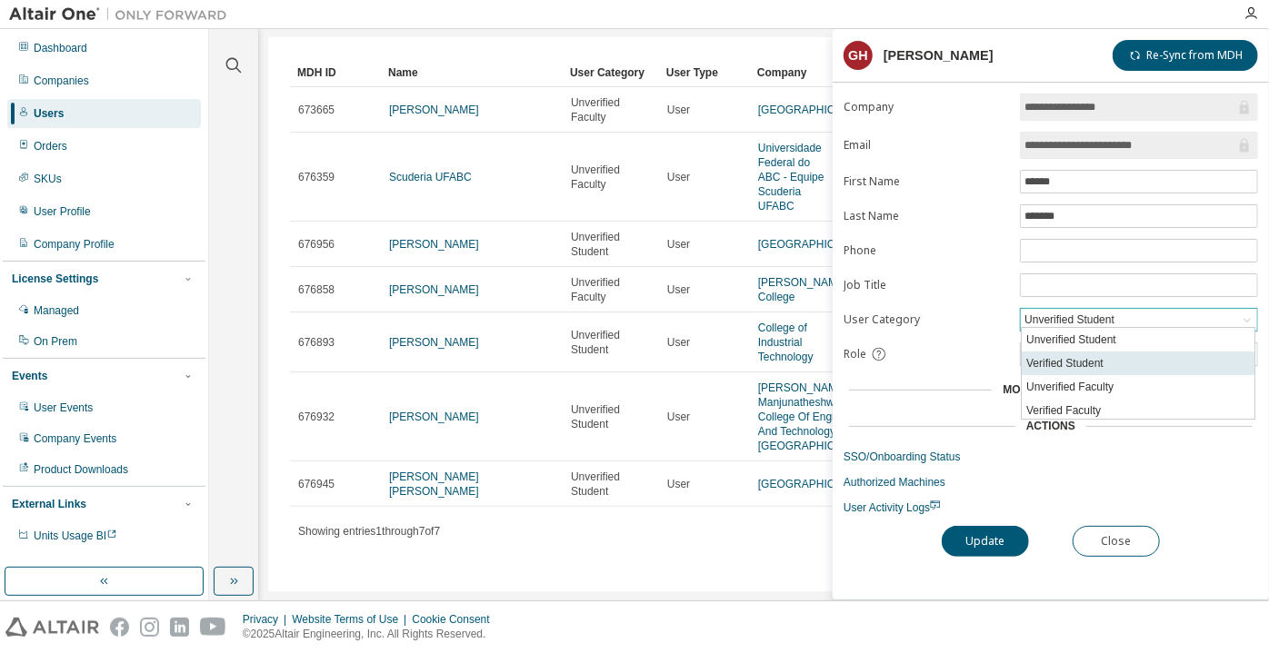
click at [1061, 353] on li "Verified Student" at bounding box center [1137, 364] width 233 height 24
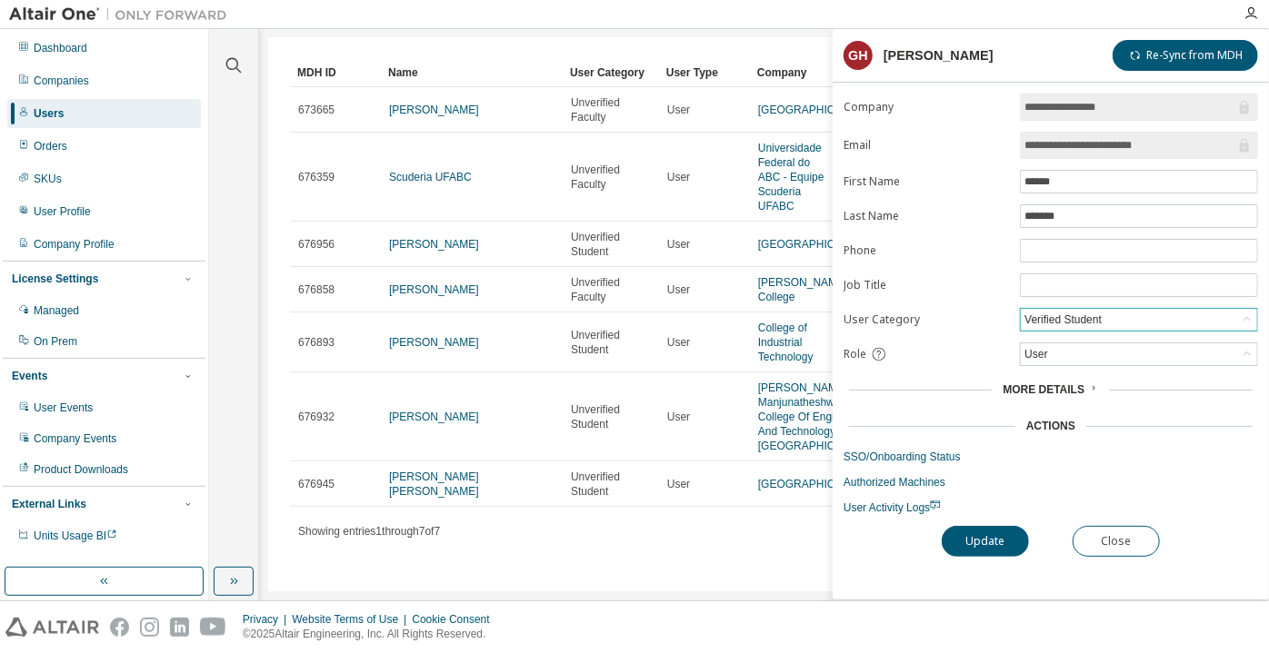
click at [980, 516] on div "**********" at bounding box center [1050, 347] width 436 height 506
click at [974, 534] on button "Update" at bounding box center [984, 541] width 87 height 31
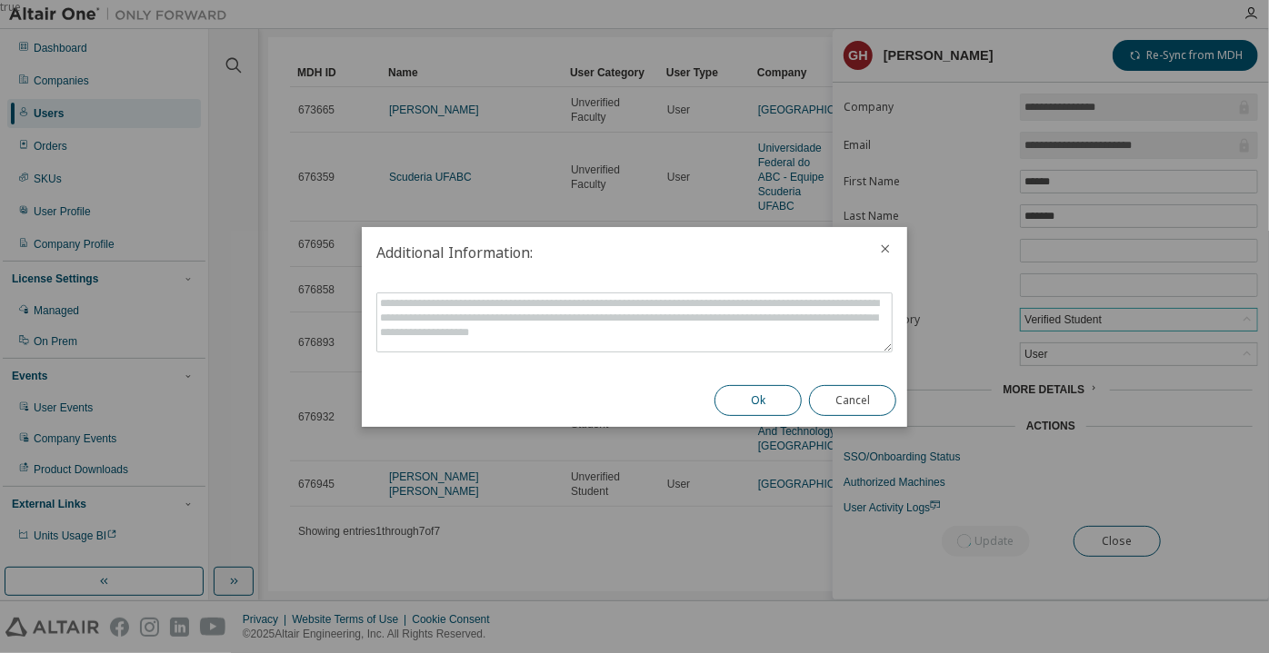
click at [726, 406] on button "Ok" at bounding box center [757, 400] width 87 height 31
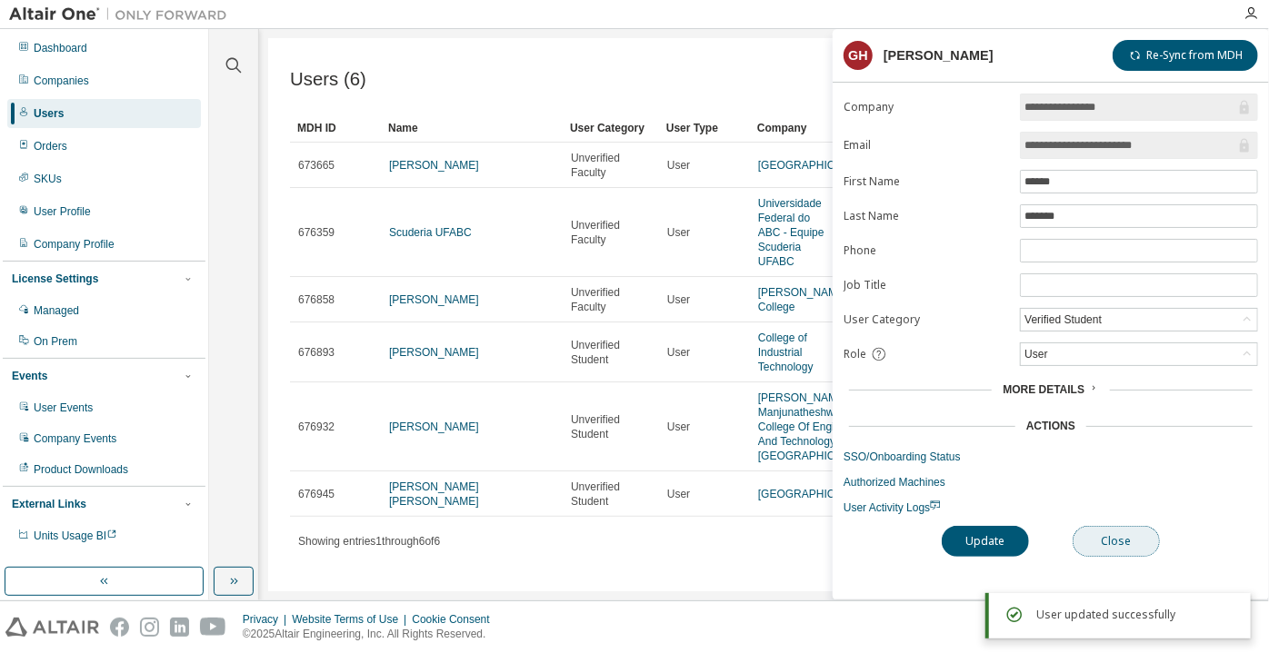
click at [1095, 534] on button "Close" at bounding box center [1115, 541] width 87 height 31
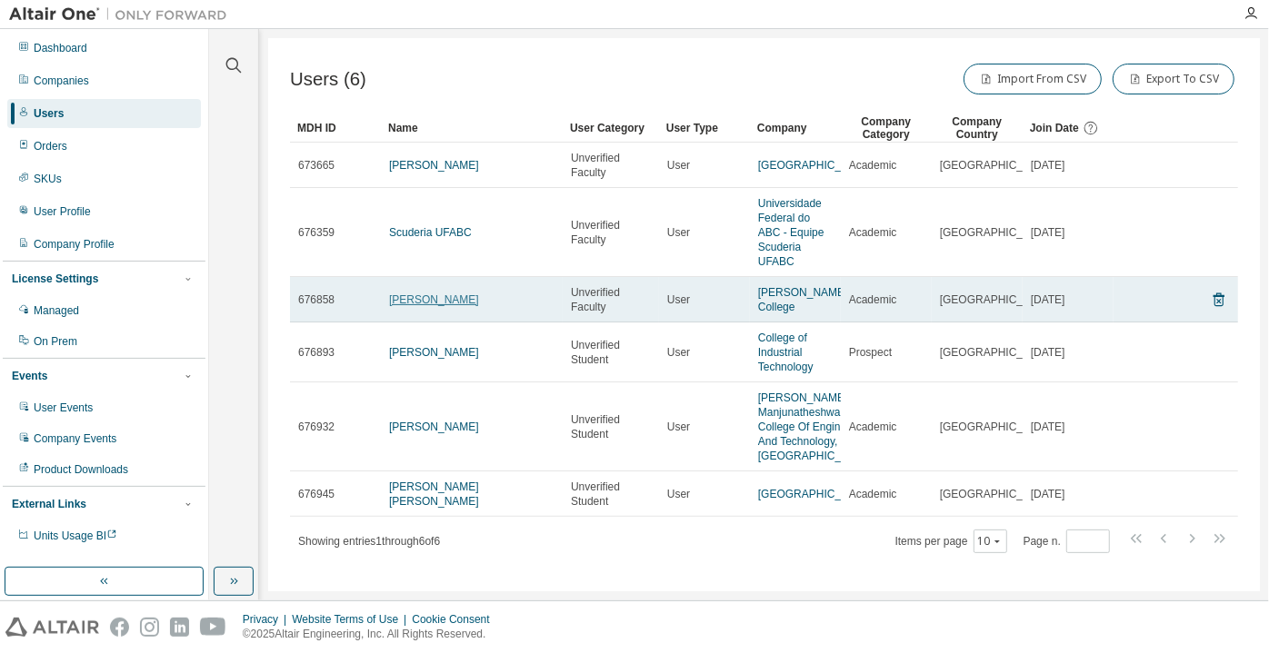
click at [427, 302] on link "James Brand" at bounding box center [434, 300] width 90 height 13
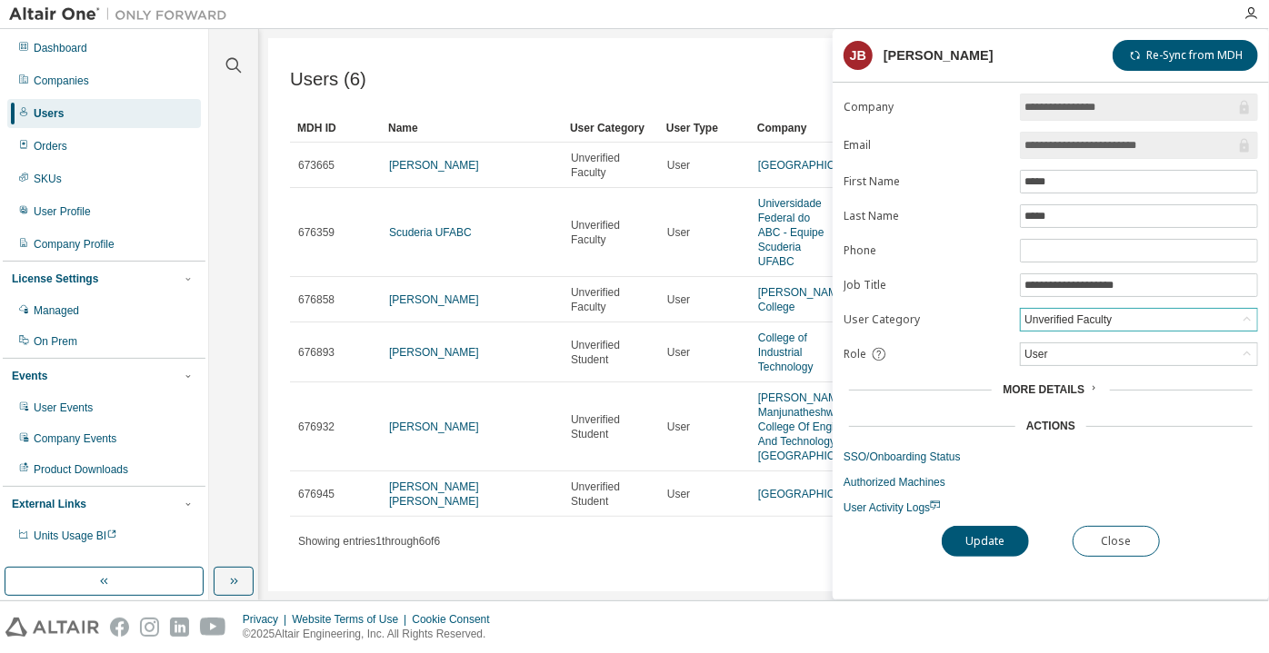
click at [1077, 310] on div "Unverified Faculty" at bounding box center [1067, 320] width 93 height 20
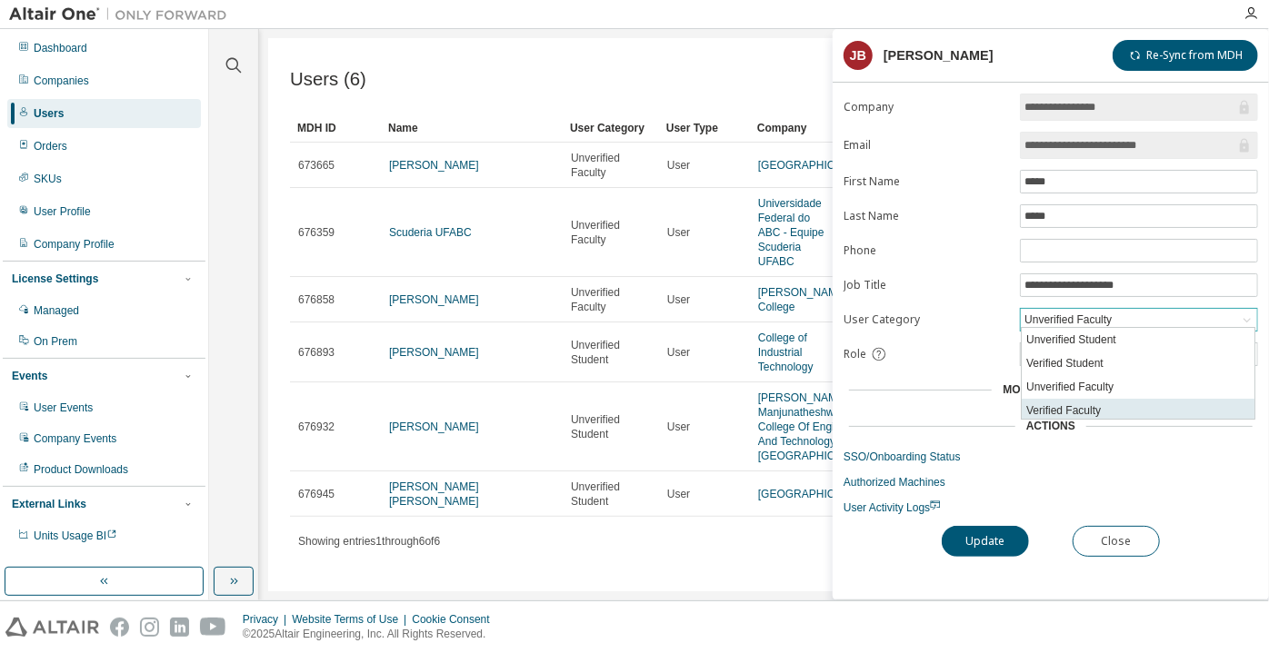
click at [1064, 403] on li "Verified Faculty" at bounding box center [1137, 411] width 233 height 24
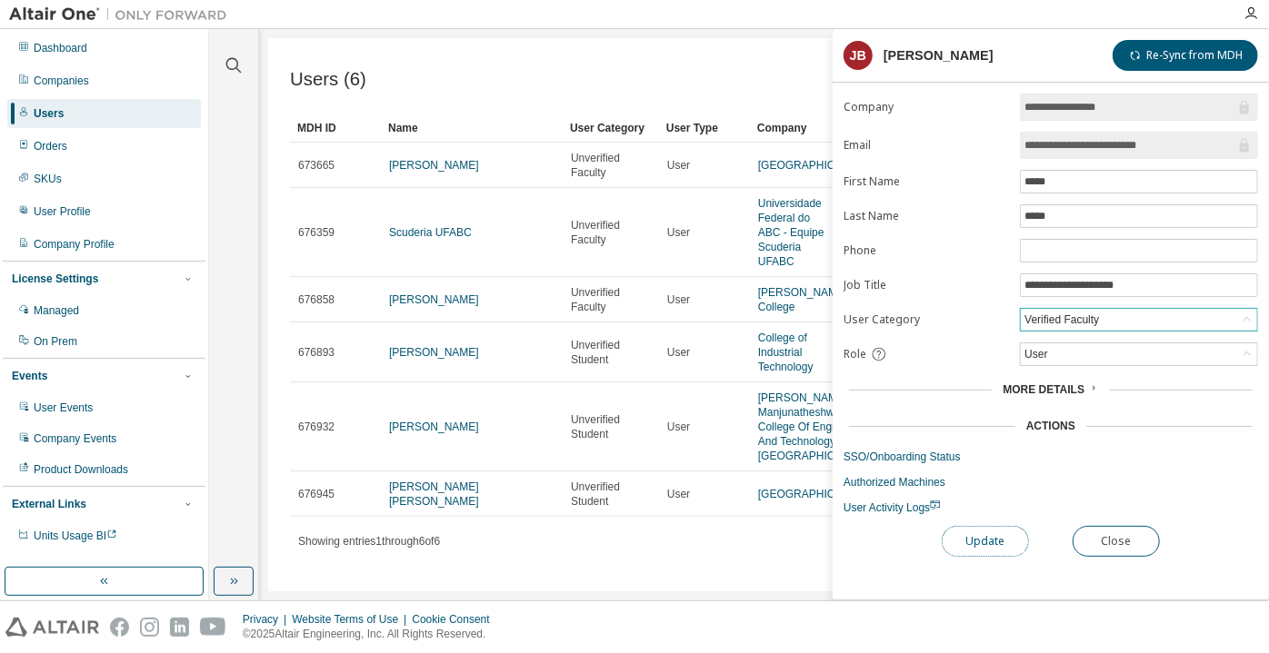
click at [950, 542] on button "Update" at bounding box center [984, 541] width 87 height 31
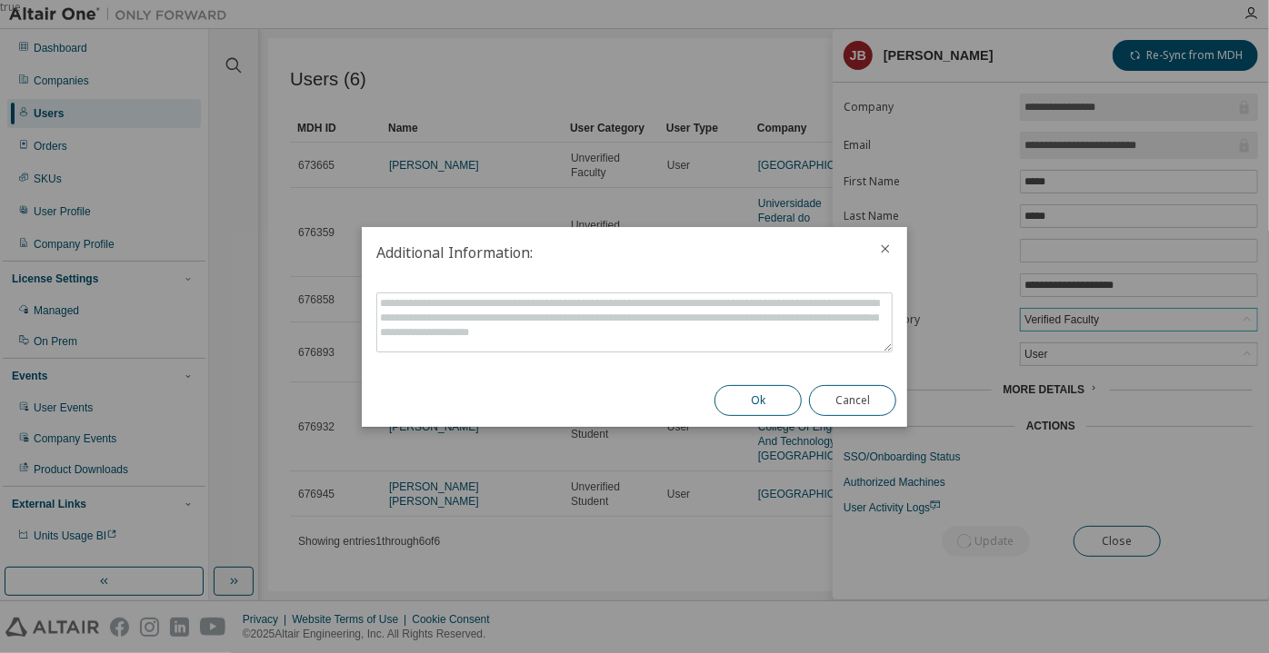
click at [781, 406] on button "Ok" at bounding box center [757, 400] width 87 height 31
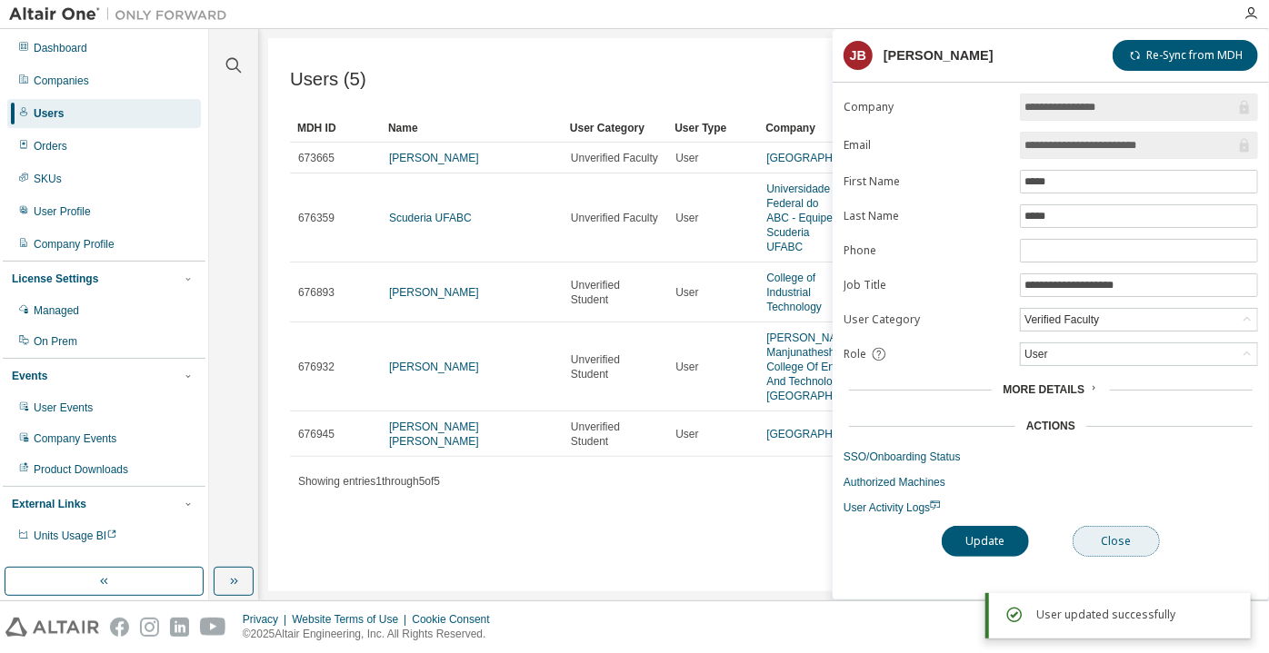
click at [1074, 532] on button "Close" at bounding box center [1115, 541] width 87 height 31
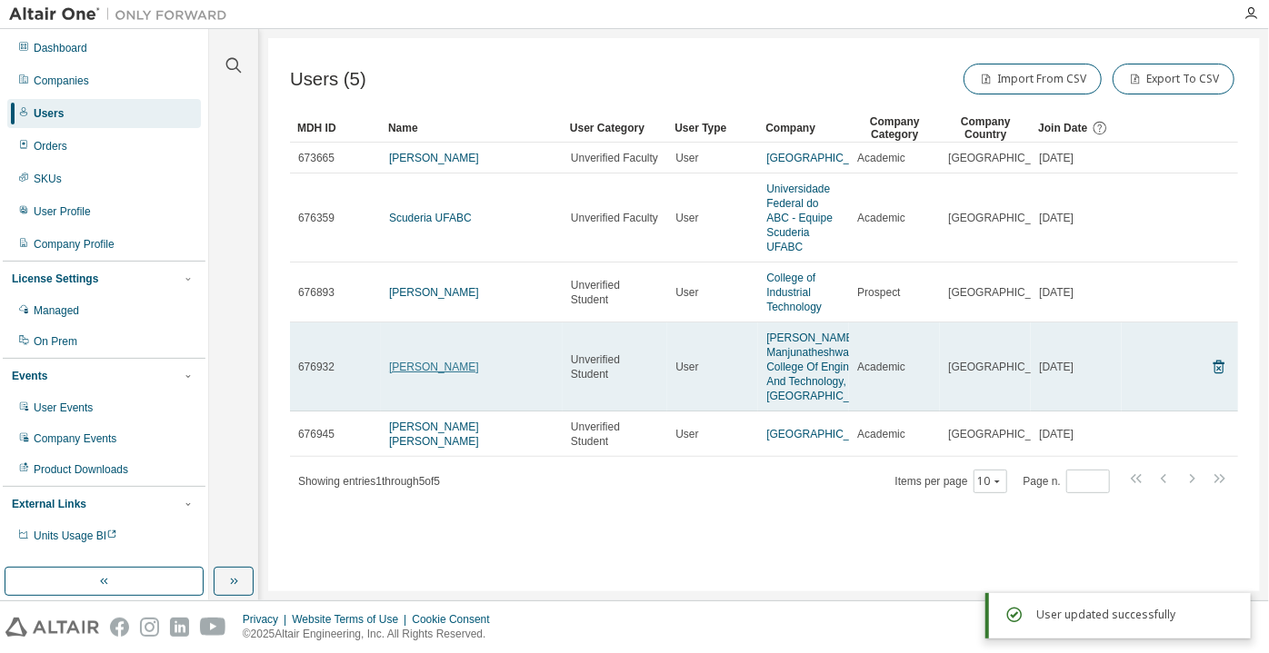
click at [435, 373] on link "GOUTAM Bagalkoti" at bounding box center [434, 367] width 90 height 13
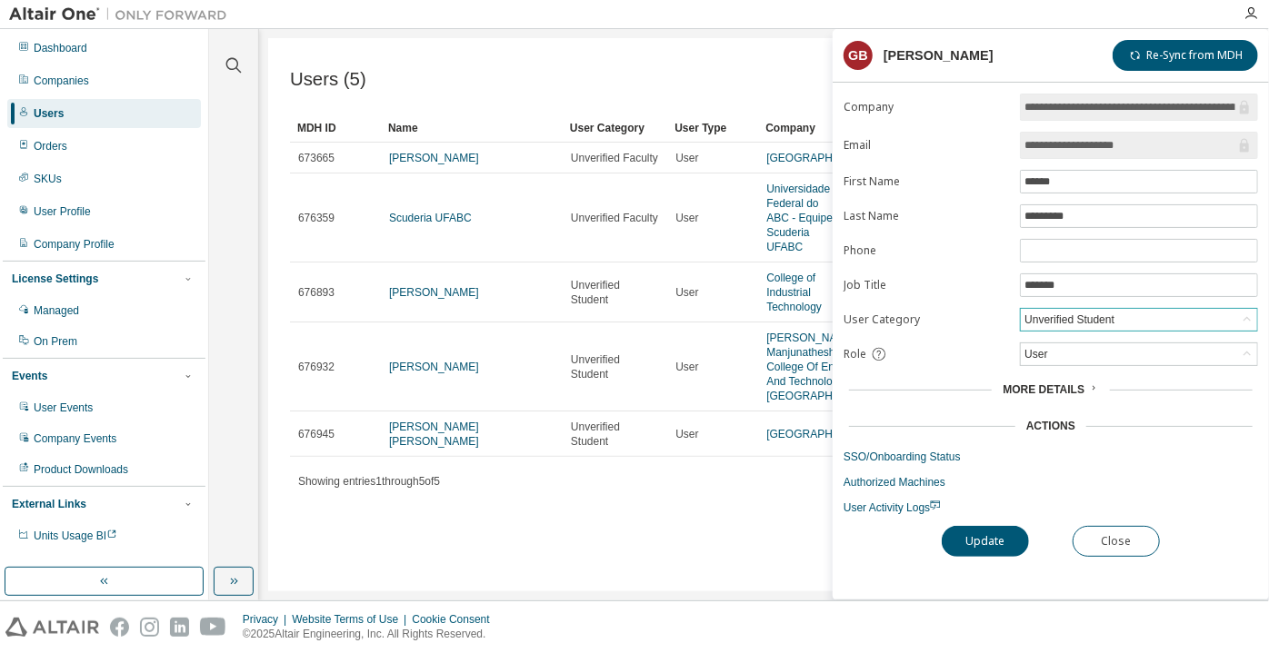
click at [1098, 323] on div "Unverified Student" at bounding box center [1068, 320] width 95 height 20
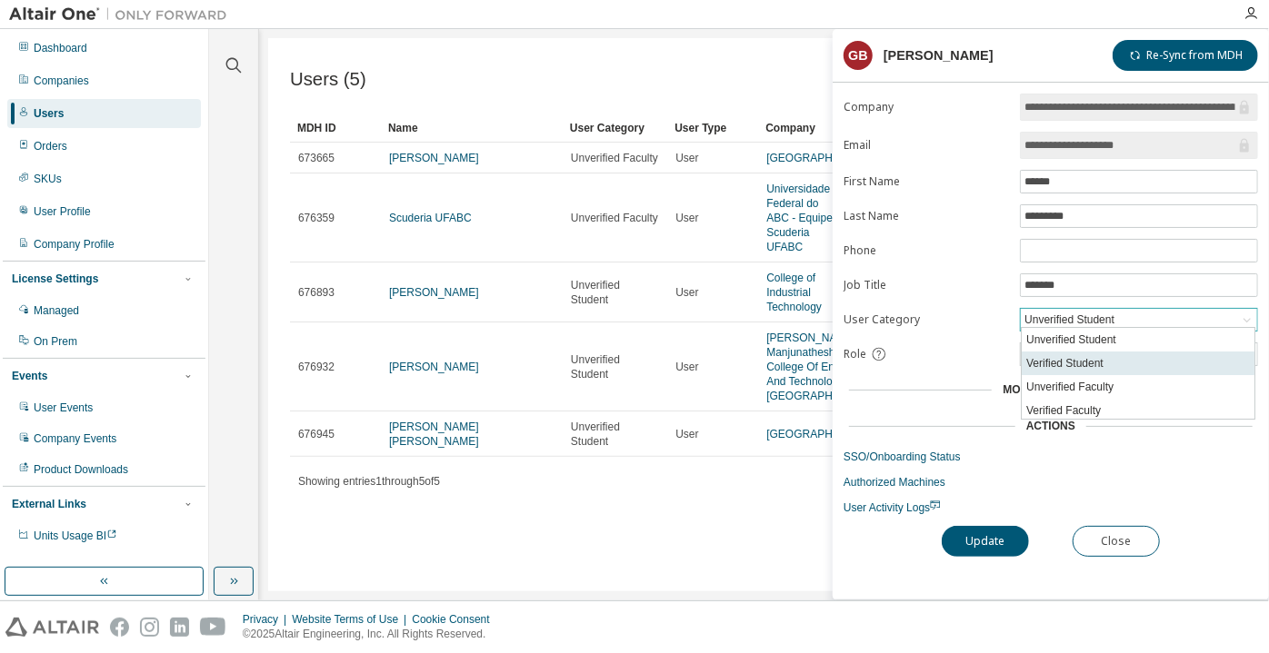
click at [1091, 367] on li "Verified Student" at bounding box center [1137, 364] width 233 height 24
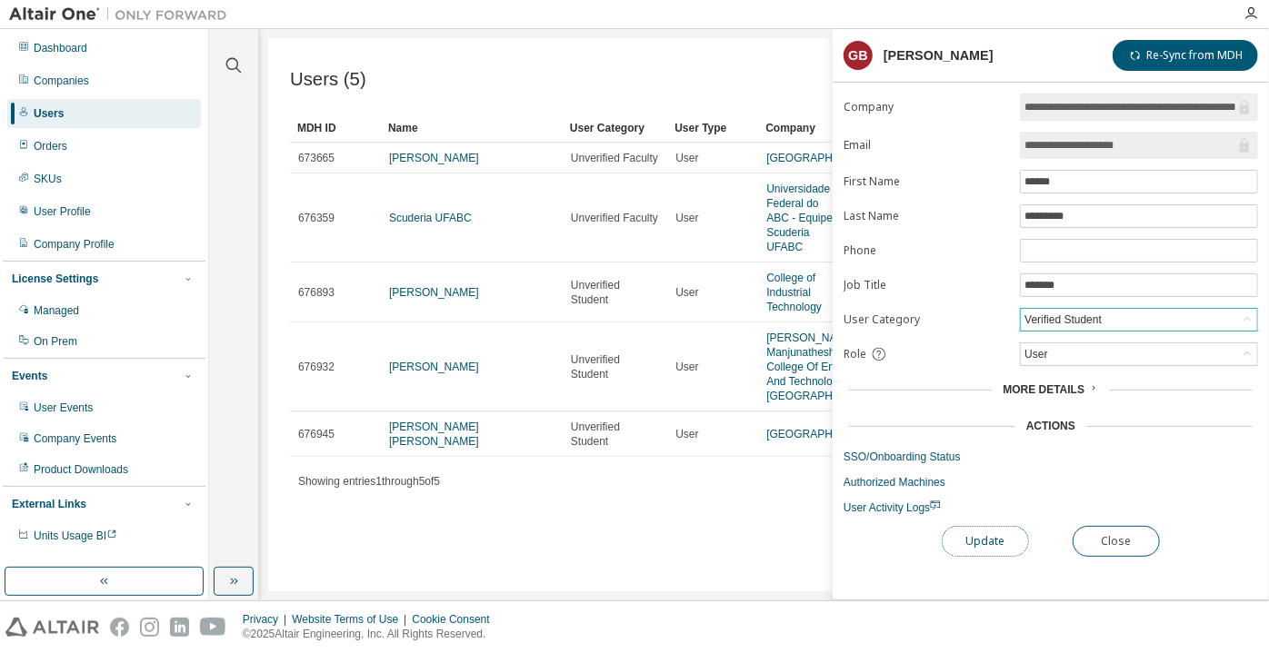
click at [995, 529] on button "Update" at bounding box center [984, 541] width 87 height 31
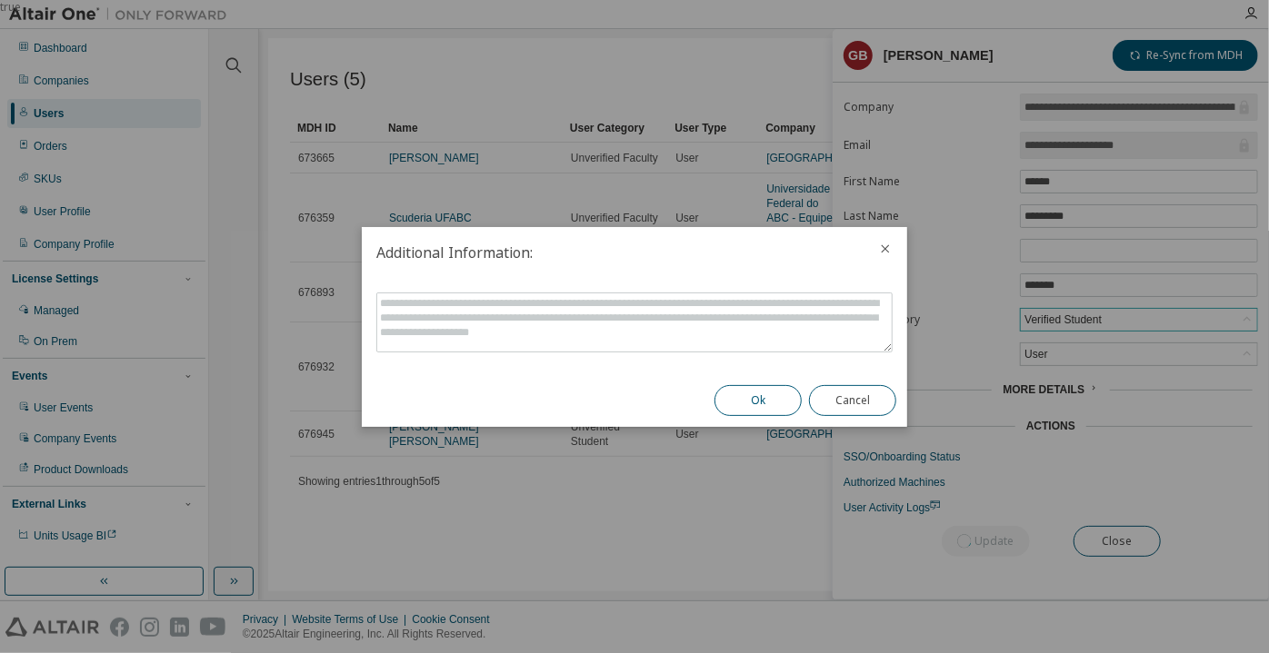
click at [770, 401] on button "Ok" at bounding box center [757, 400] width 87 height 31
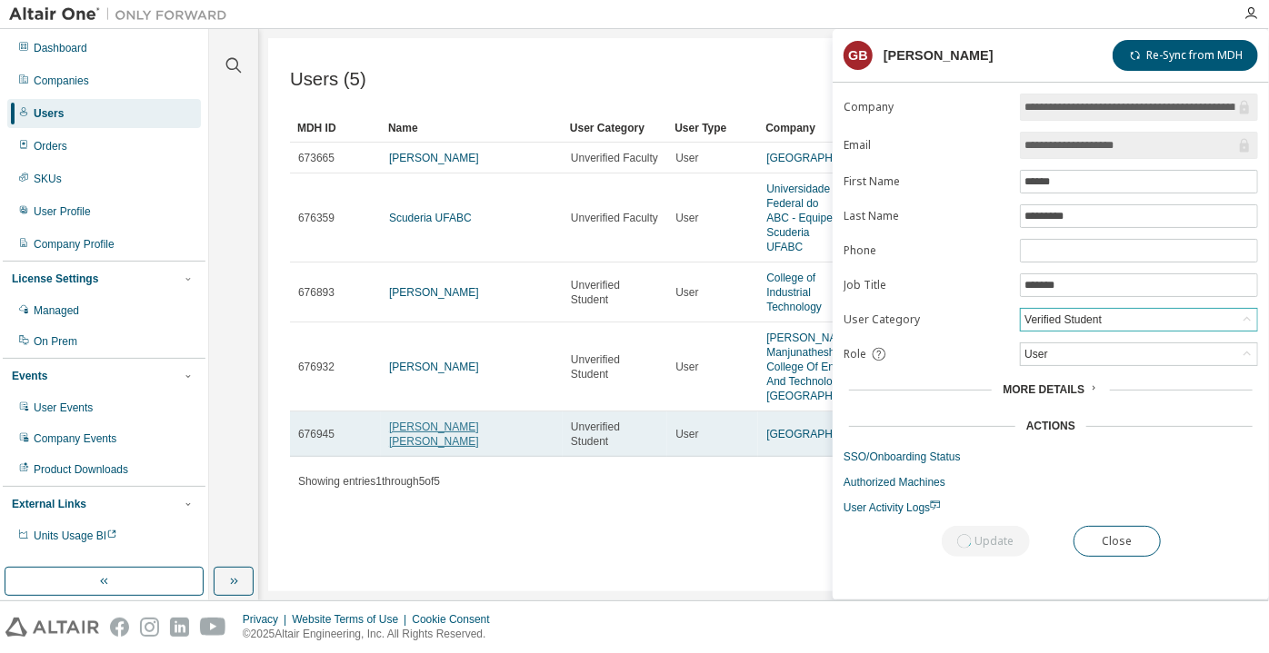
click at [460, 448] on link "Mohammed Afnan Ahmed" at bounding box center [434, 434] width 90 height 27
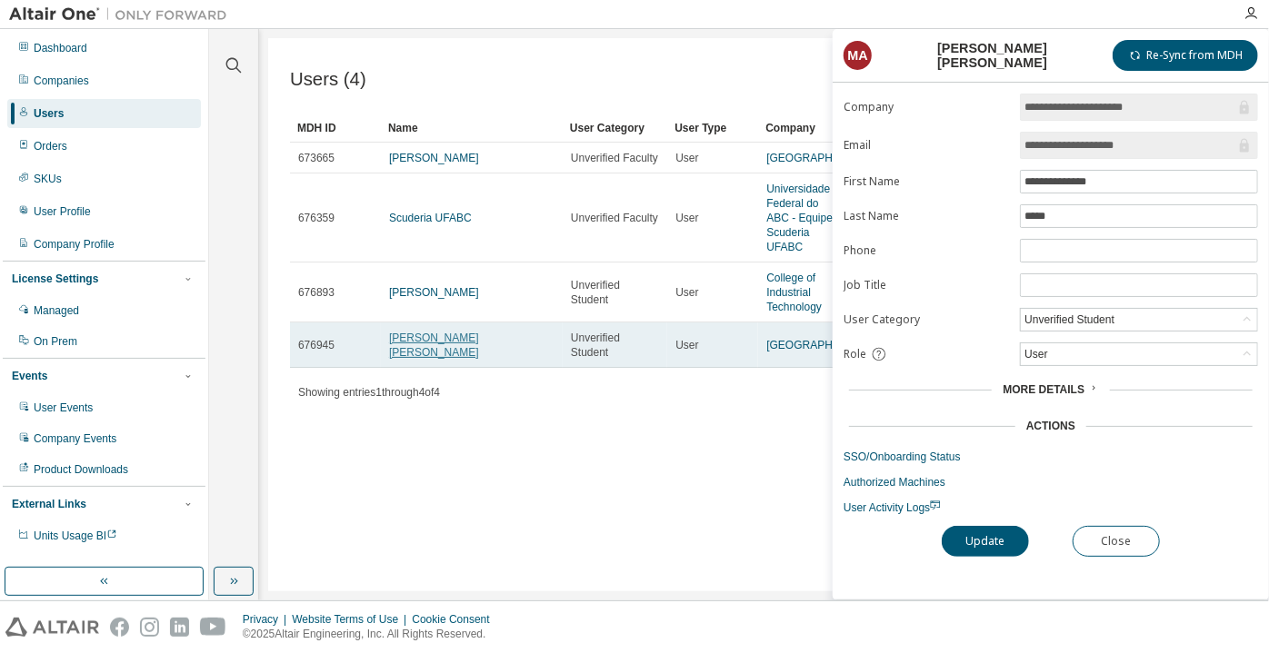
click at [479, 359] on link "Mohammed Afnan Ahmed" at bounding box center [434, 345] width 90 height 27
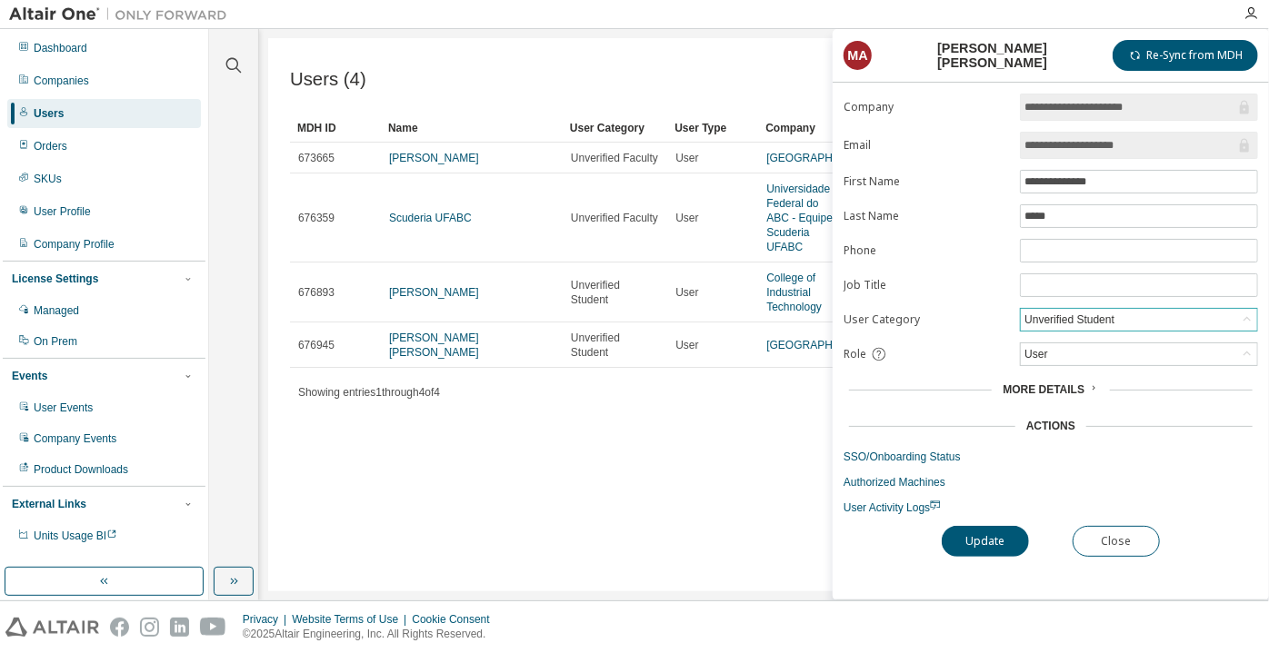
click at [1090, 313] on div "Unverified Student" at bounding box center [1068, 320] width 95 height 20
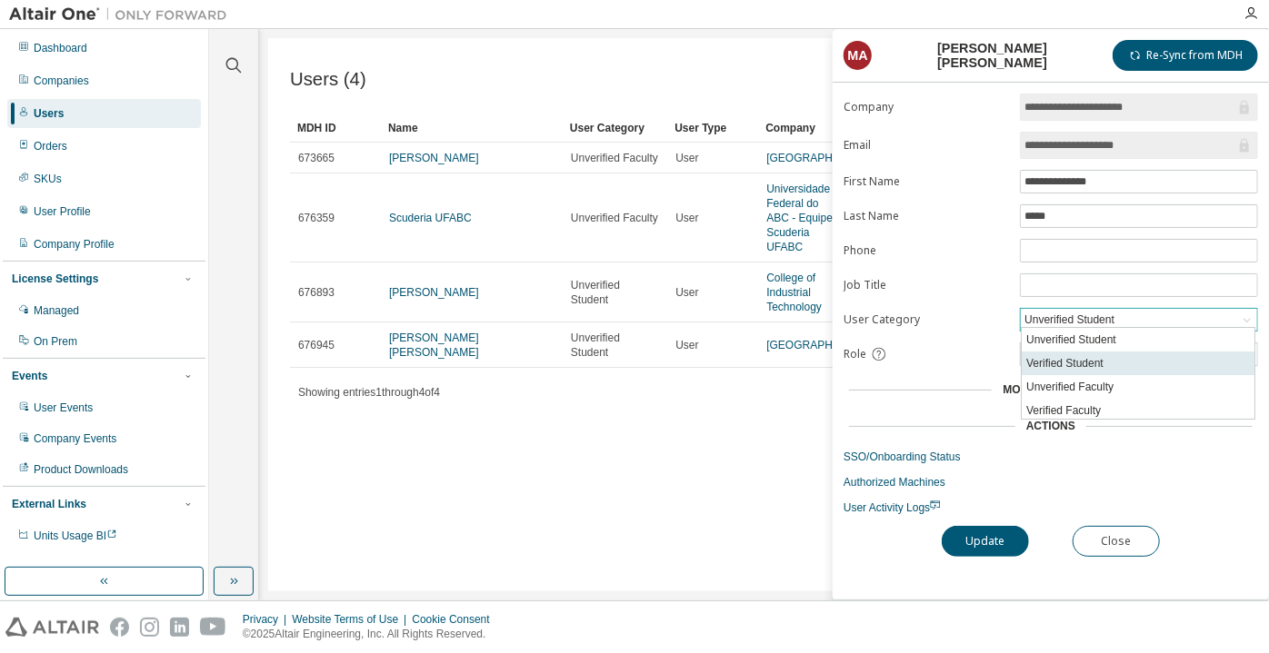
click at [1080, 370] on li "Verified Student" at bounding box center [1137, 364] width 233 height 24
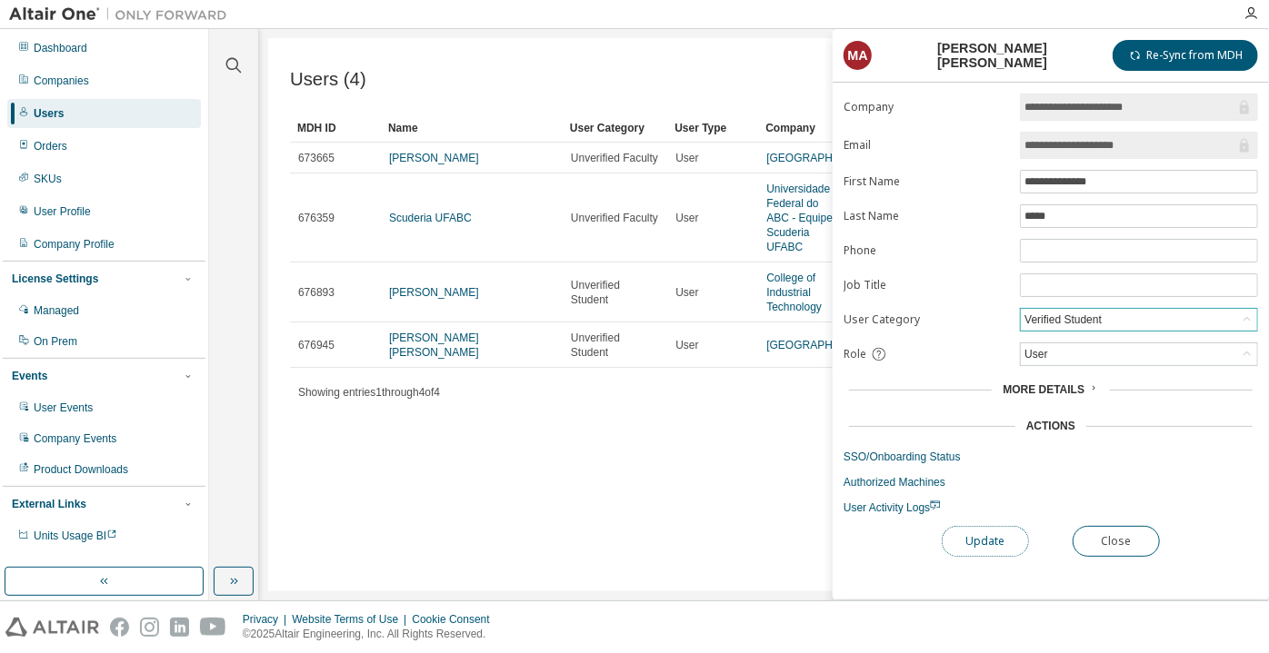
click at [998, 542] on button "Update" at bounding box center [984, 541] width 87 height 31
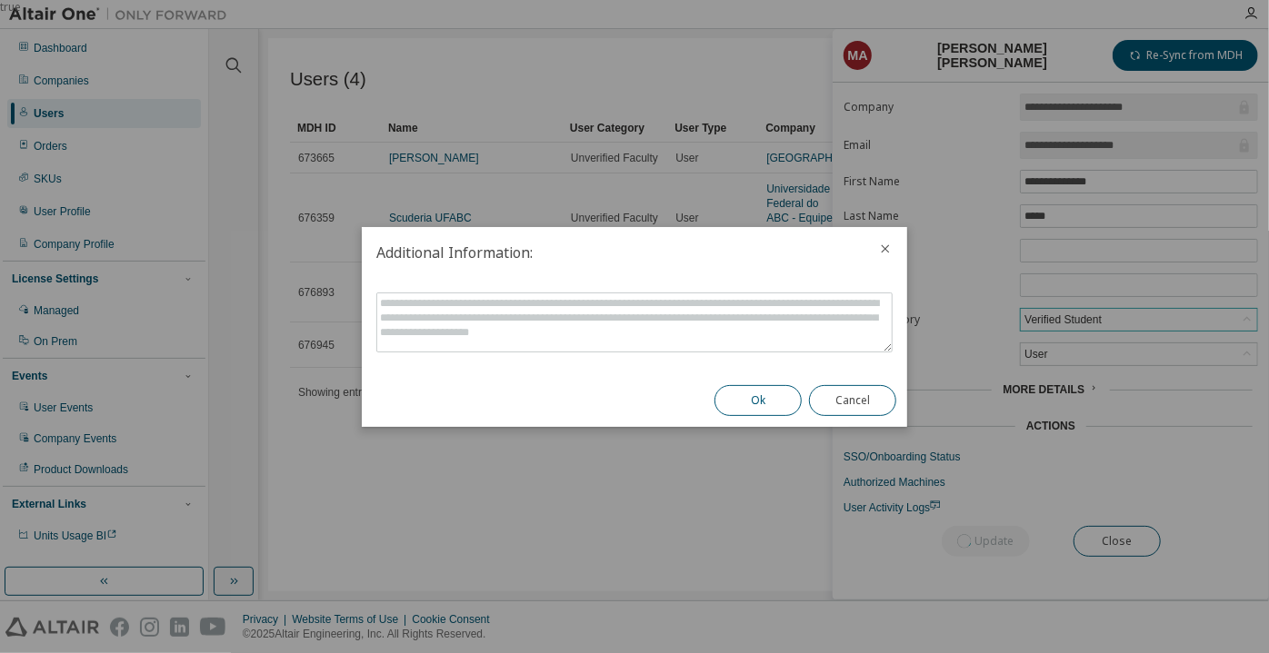
click at [765, 395] on button "Ok" at bounding box center [757, 400] width 87 height 31
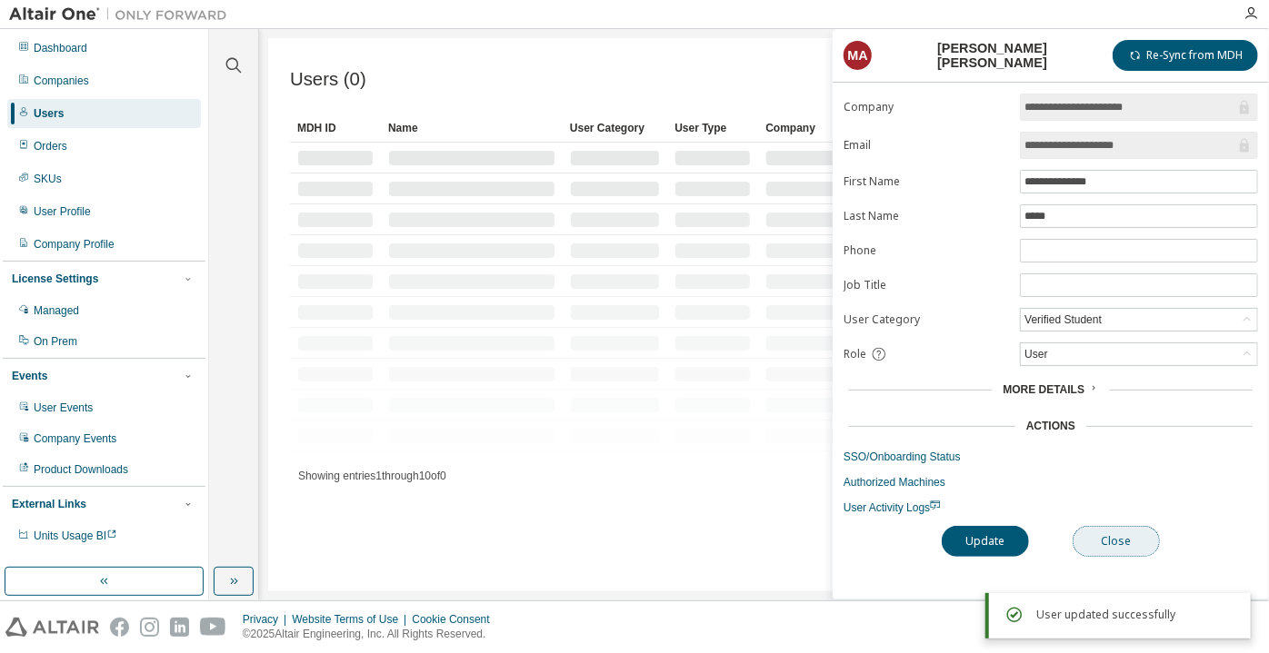
click at [1134, 527] on button "Close" at bounding box center [1115, 541] width 87 height 31
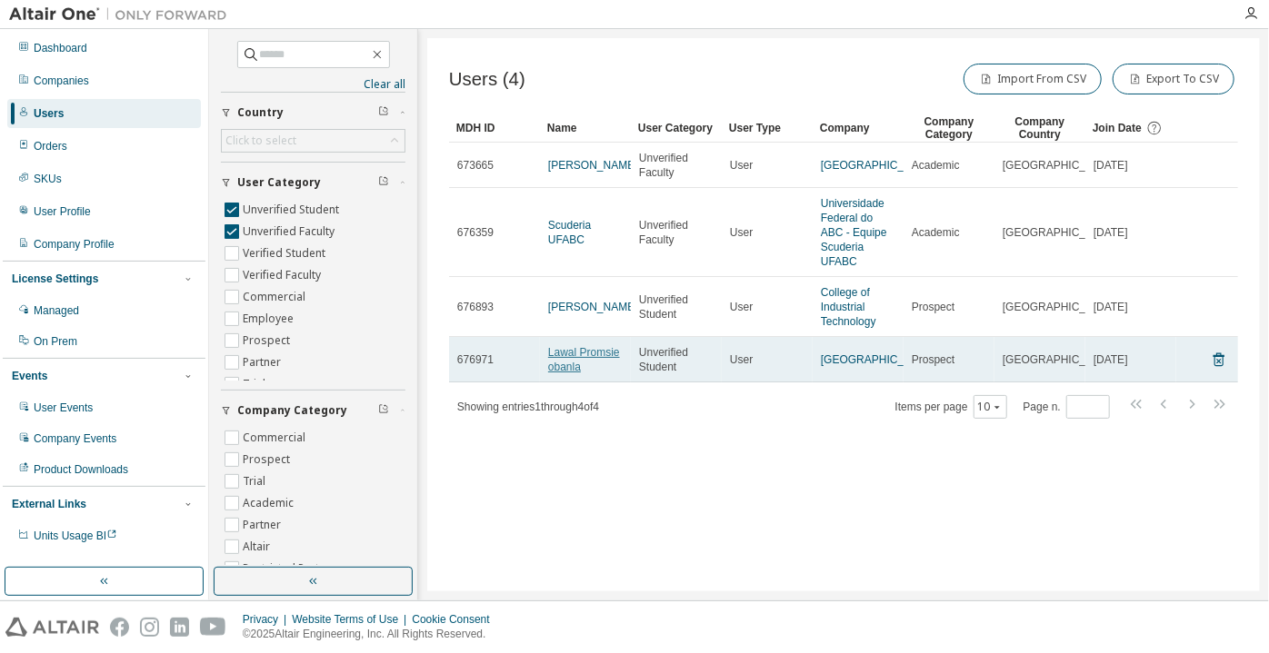
click at [562, 373] on link "Lawal Promsie obanla" at bounding box center [584, 359] width 72 height 27
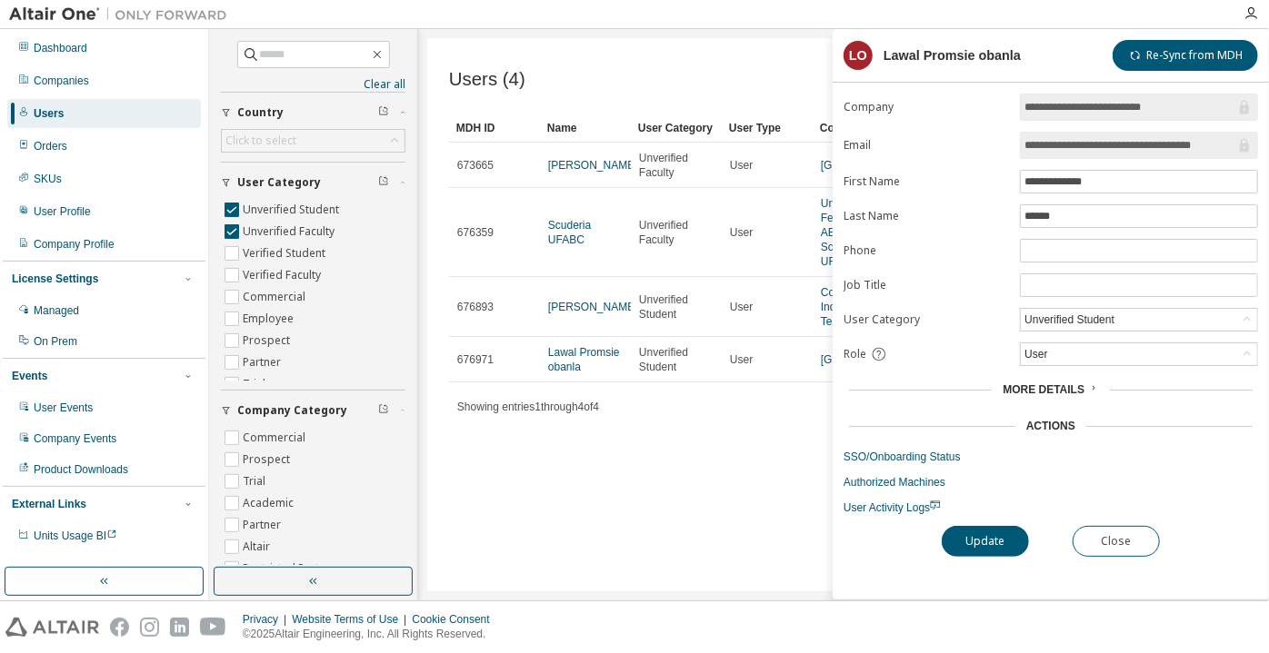
scroll to position [0, 5]
drag, startPoint x: 1114, startPoint y: 140, endPoint x: 1252, endPoint y: 146, distance: 138.3
click at [1252, 146] on span "**********" at bounding box center [1139, 145] width 238 height 27
